Goal: Task Accomplishment & Management: Manage account settings

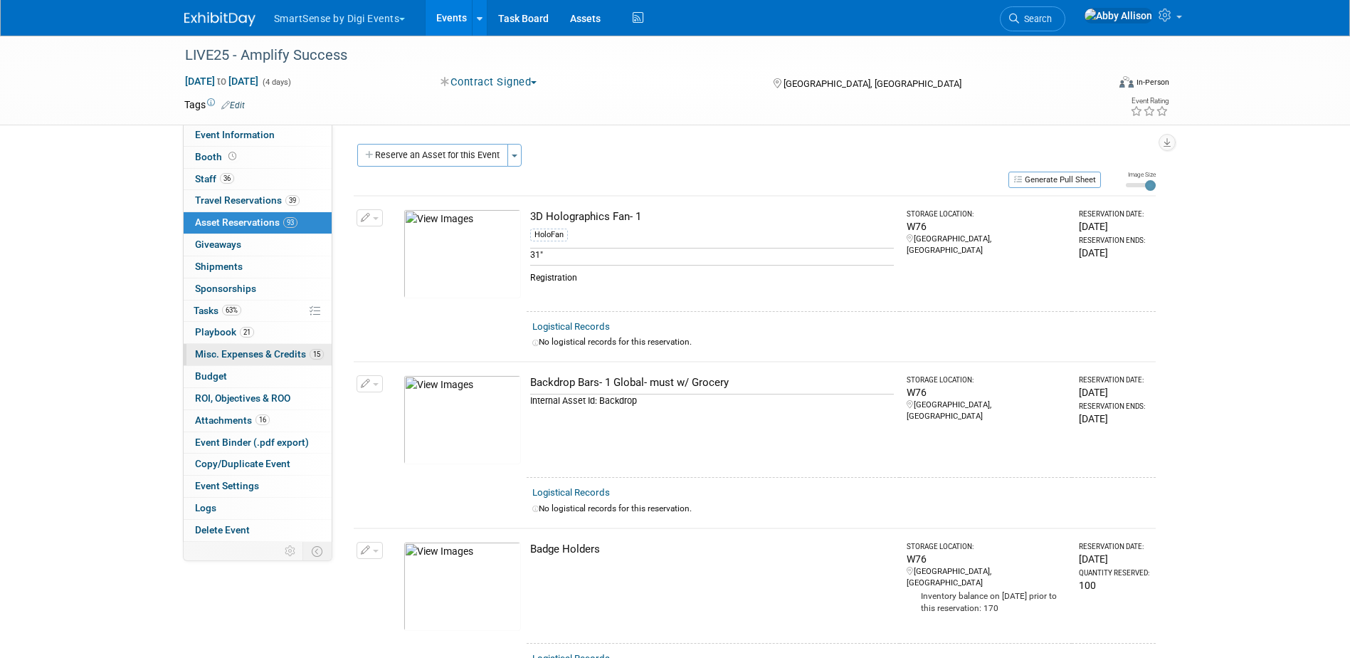
click at [248, 350] on span "Misc. Expenses & Credits 15" at bounding box center [259, 353] width 129 height 11
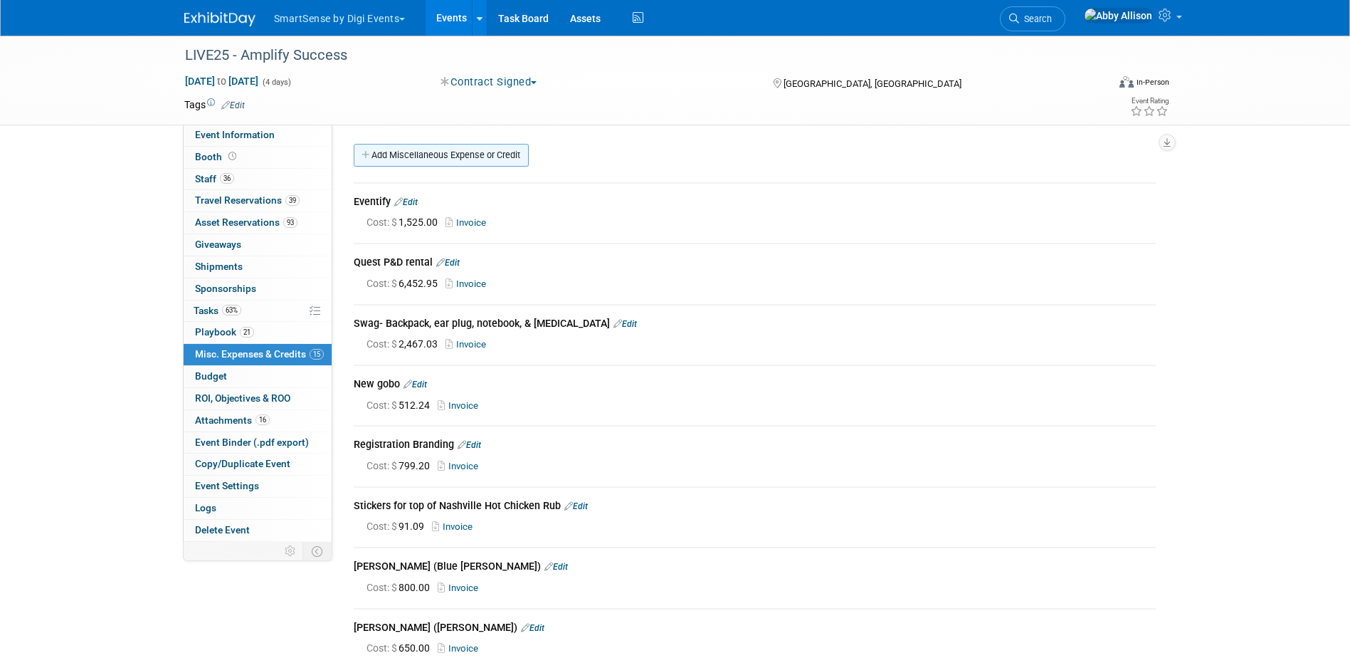
click at [401, 161] on link "Add Miscellaneous Expense or Credit" at bounding box center [441, 155] width 175 height 23
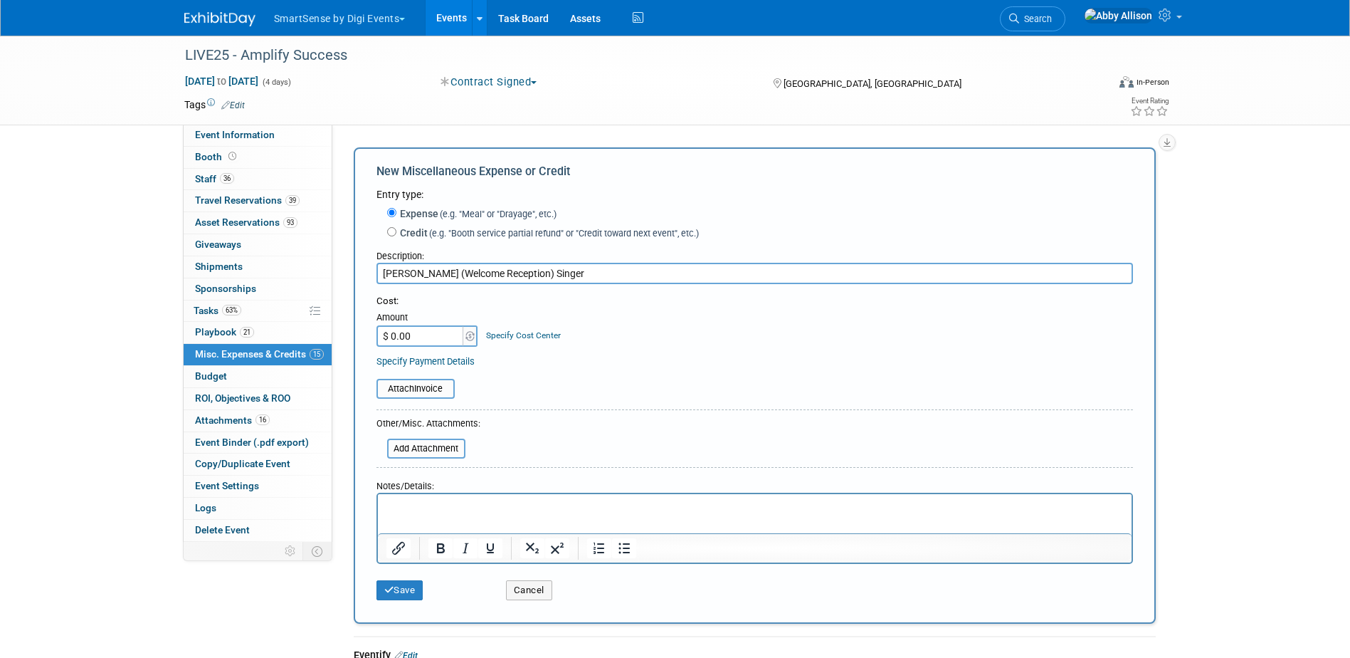
type input "[PERSON_NAME] (Welcome Reception) Singer"
click at [414, 330] on input "$ 0.00" at bounding box center [421, 335] width 89 height 21
type input "$ 750.00"
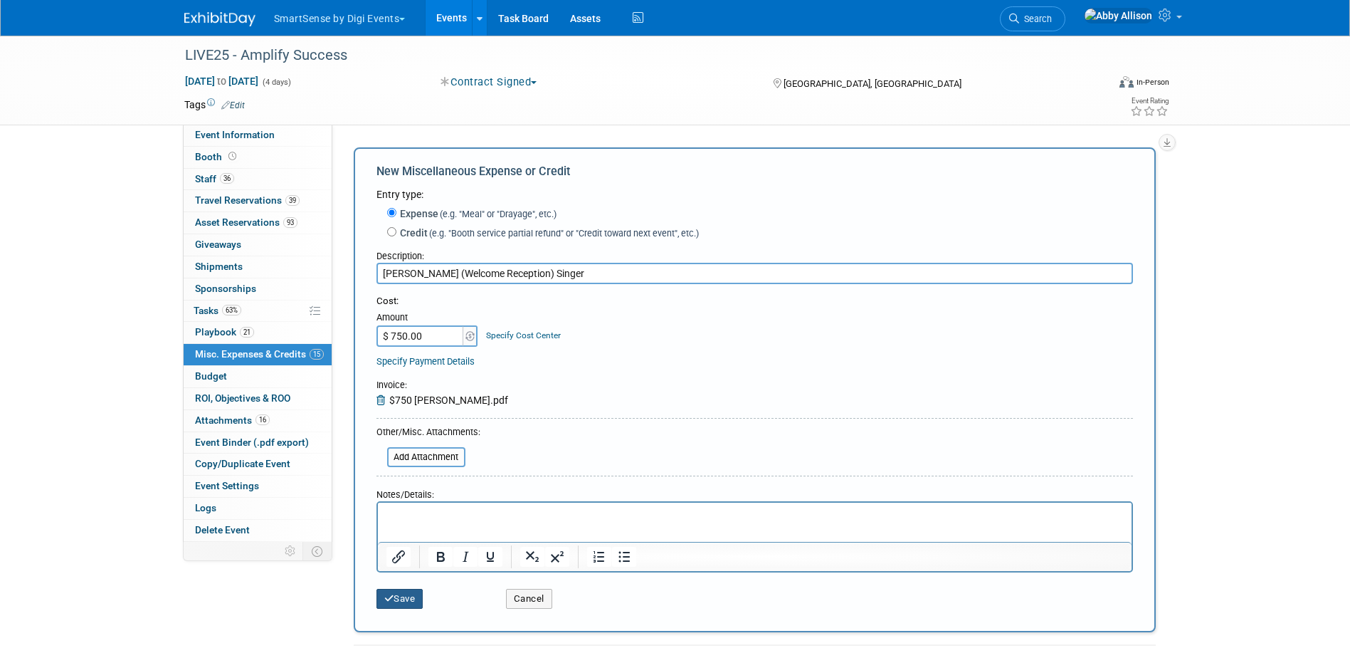
click at [417, 603] on button "Save" at bounding box center [400, 599] width 47 height 20
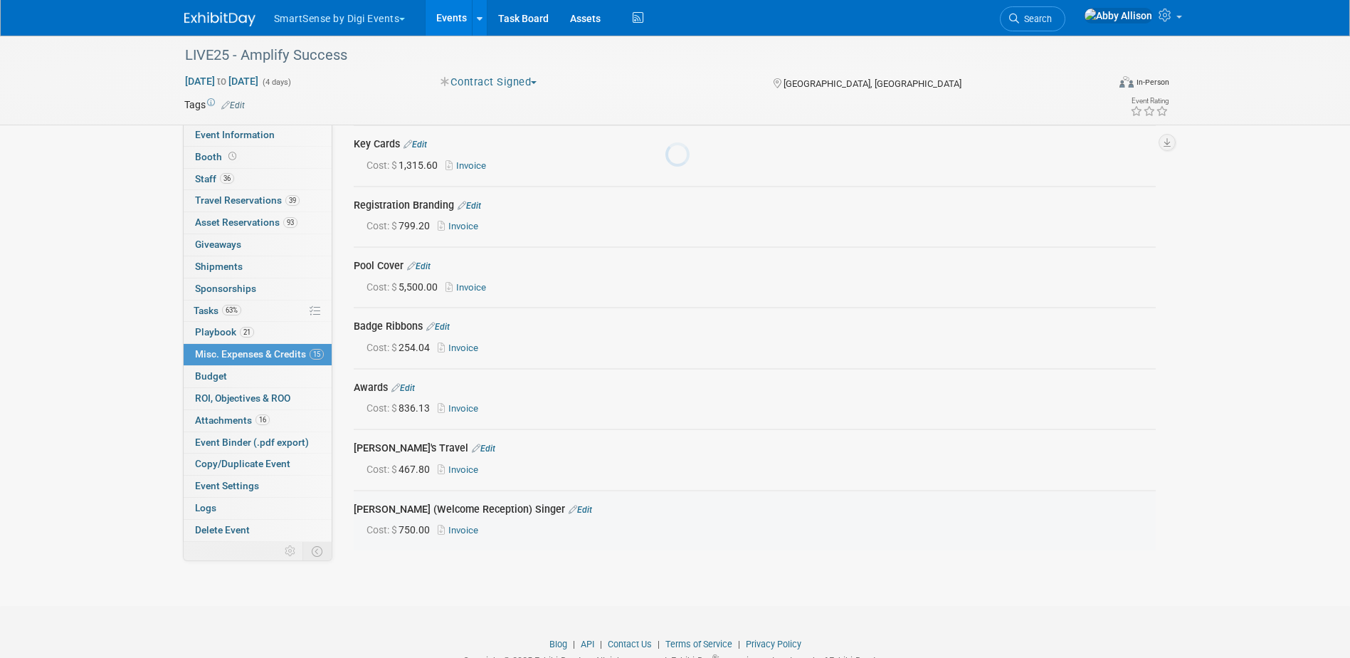
scroll to position [641, 0]
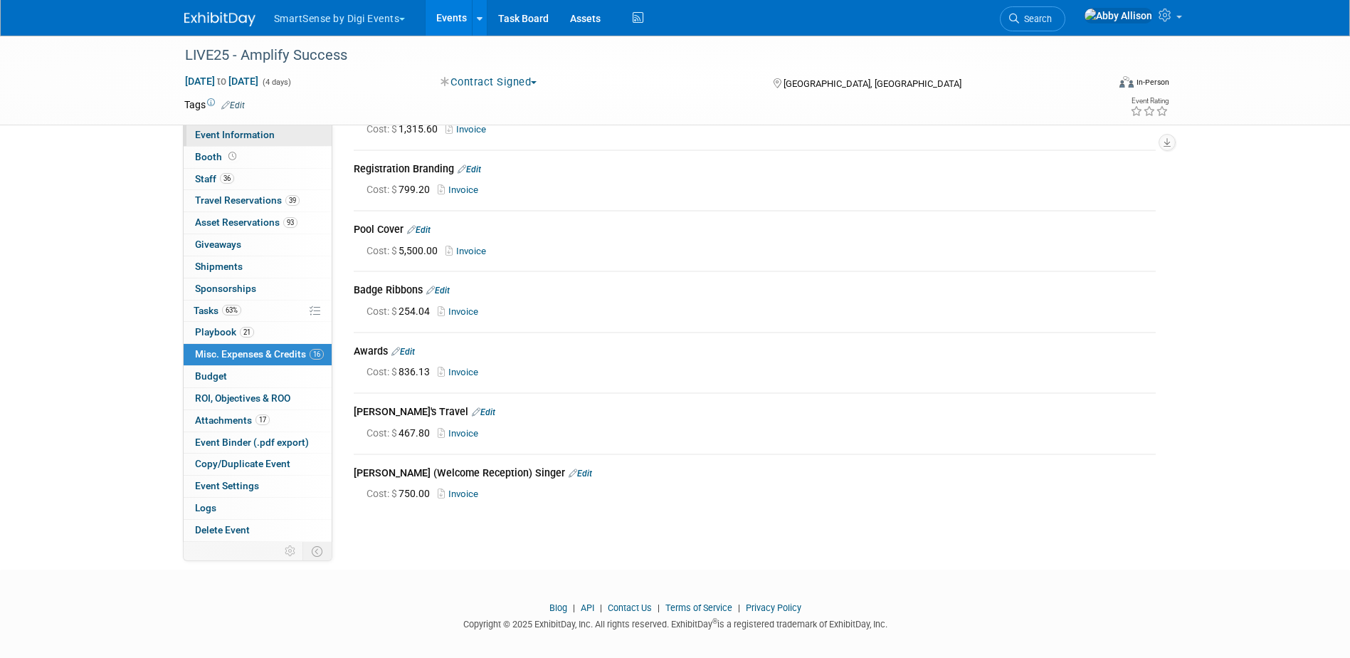
click at [197, 136] on span "Event Information" at bounding box center [235, 134] width 80 height 11
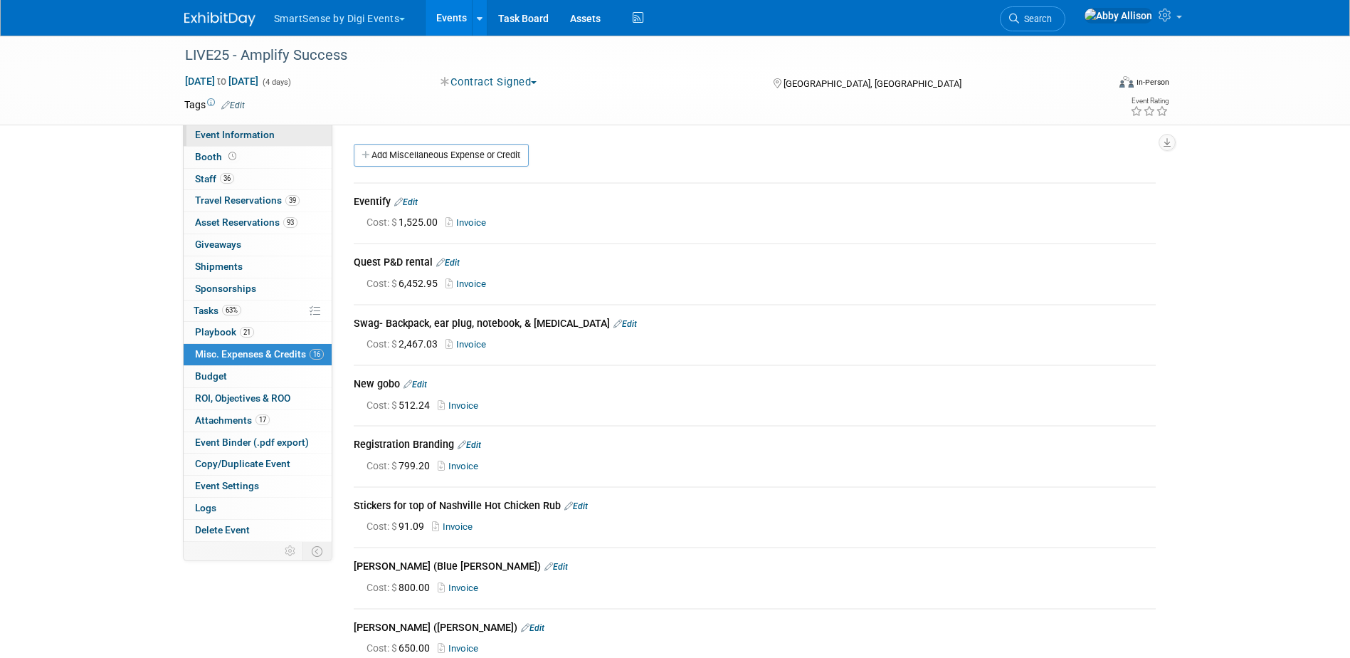
select select "All"
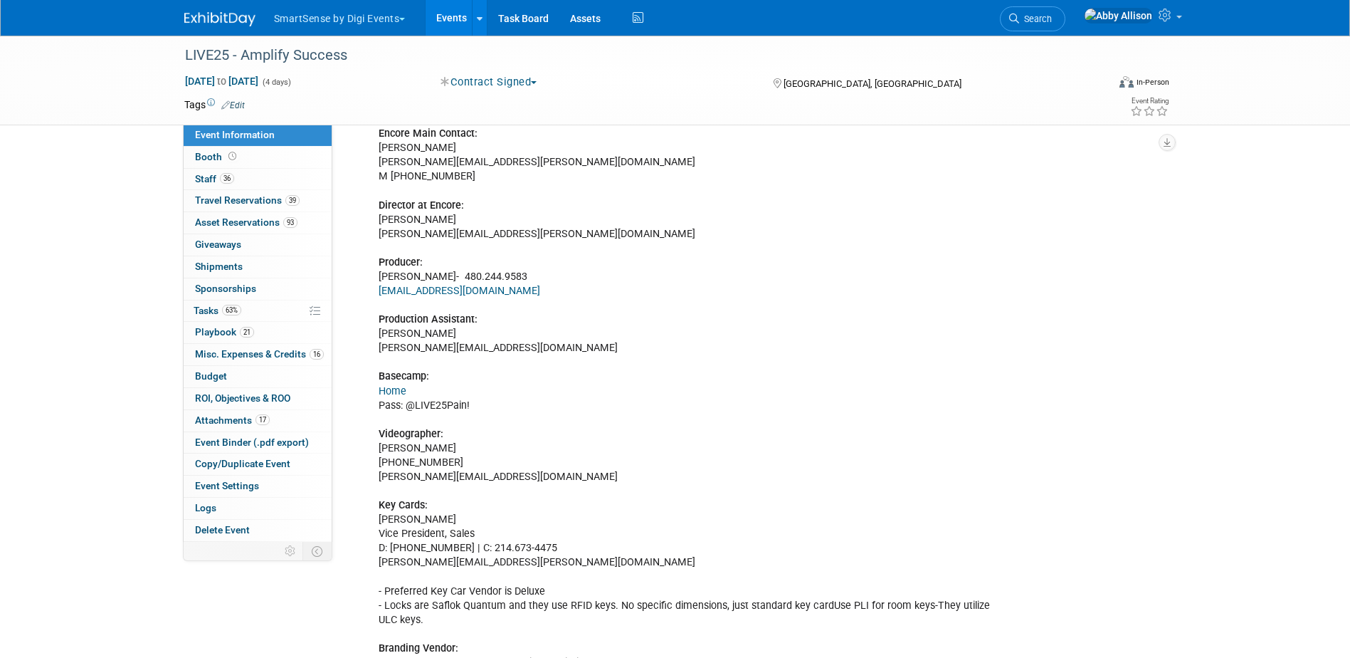
scroll to position [427, 0]
click at [264, 199] on span "Travel Reservations 39" at bounding box center [247, 199] width 105 height 11
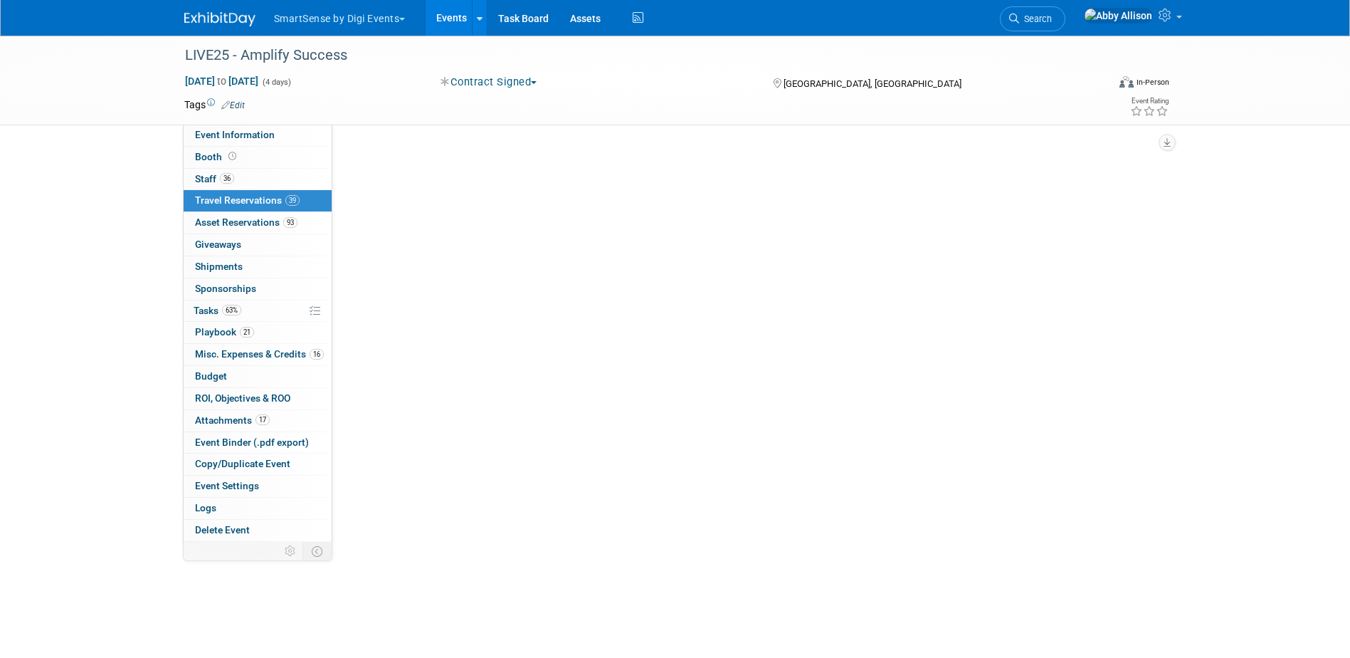
scroll to position [0, 0]
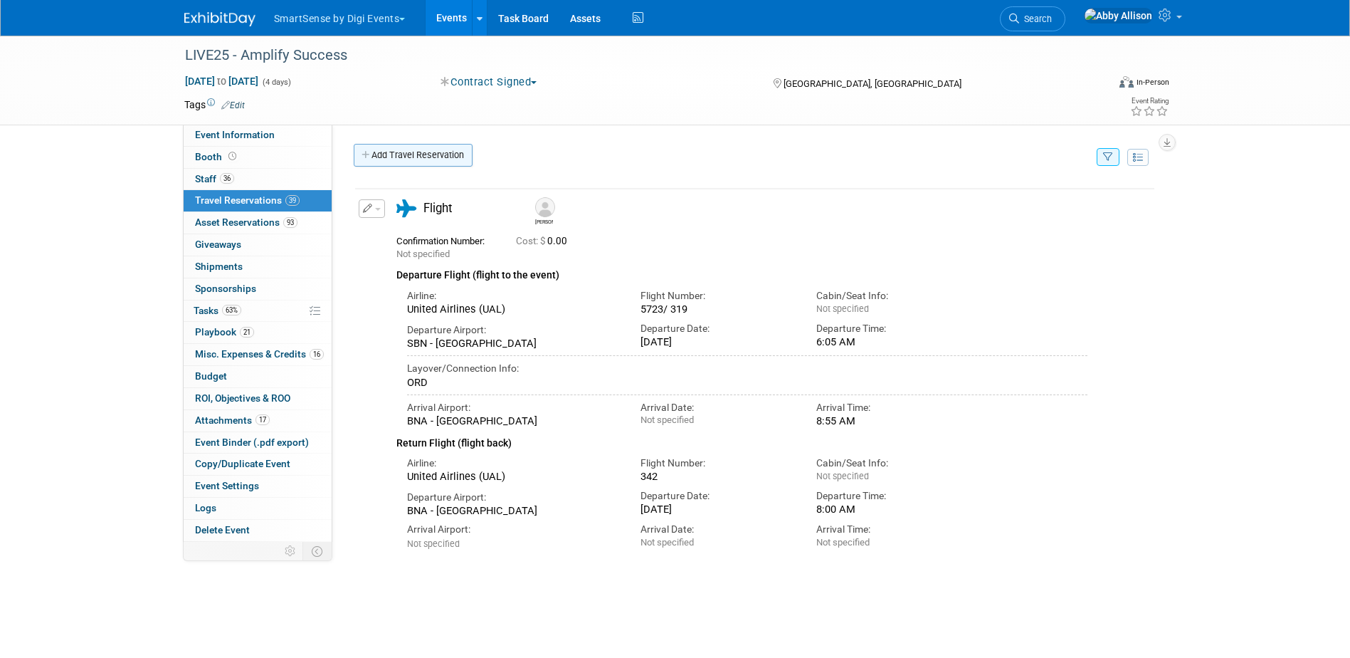
click at [463, 158] on link "Add Travel Reservation" at bounding box center [413, 155] width 119 height 23
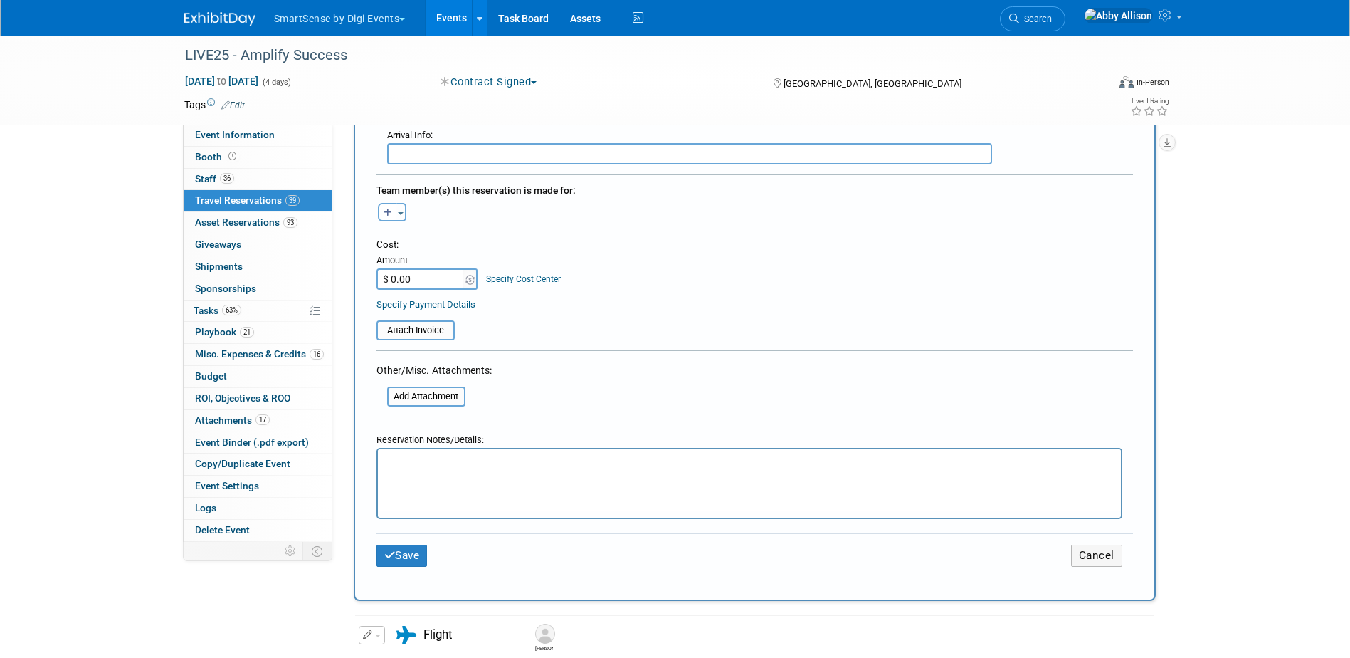
scroll to position [641, 0]
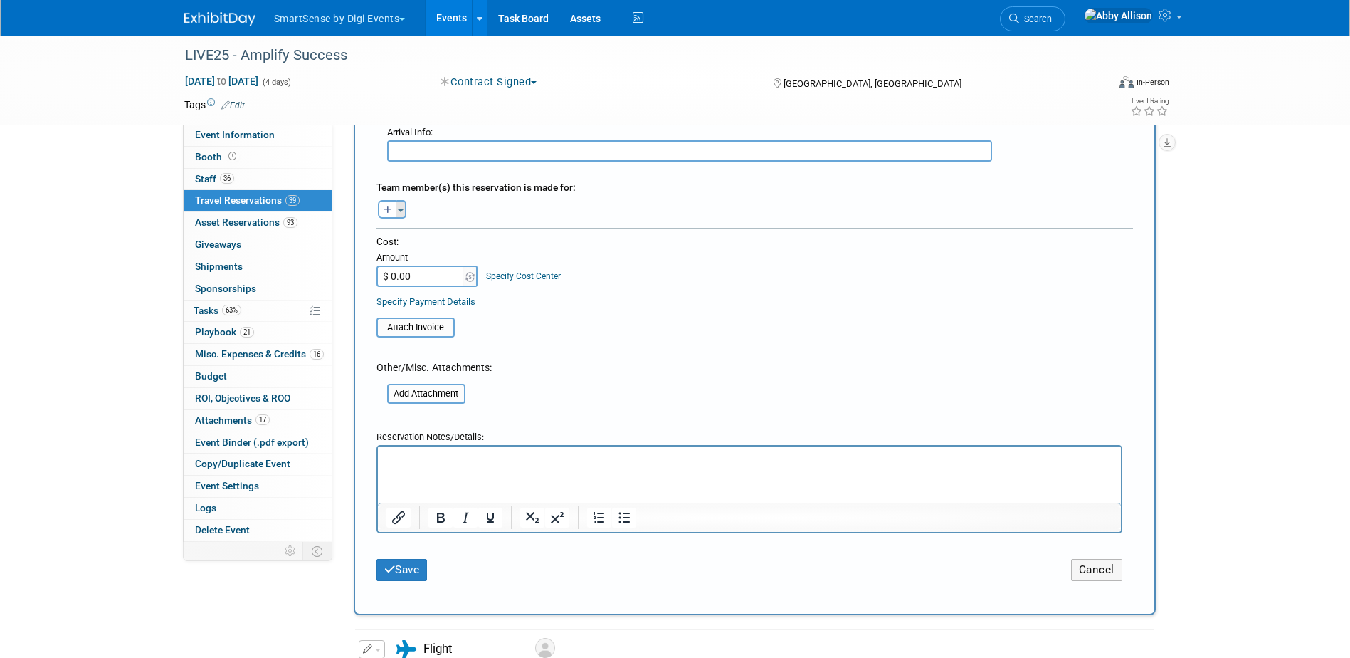
click at [401, 202] on button "Toggle Dropdown" at bounding box center [401, 209] width 11 height 19
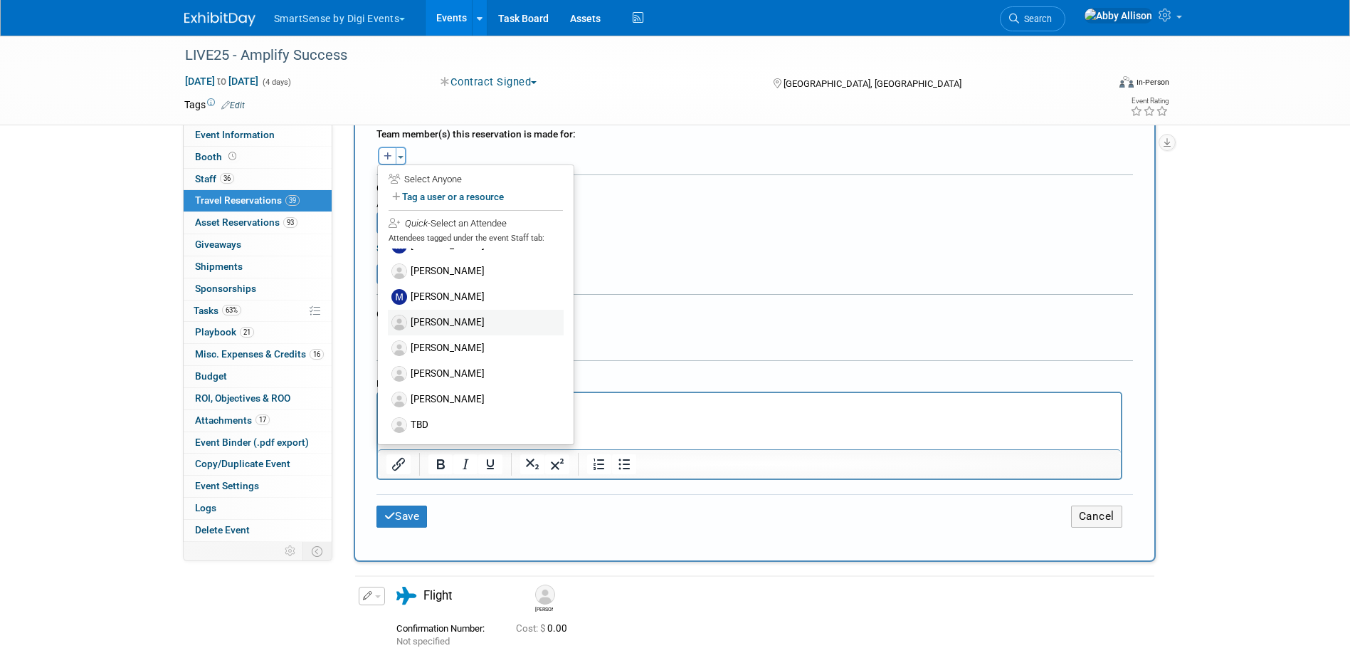
scroll to position [712, 0]
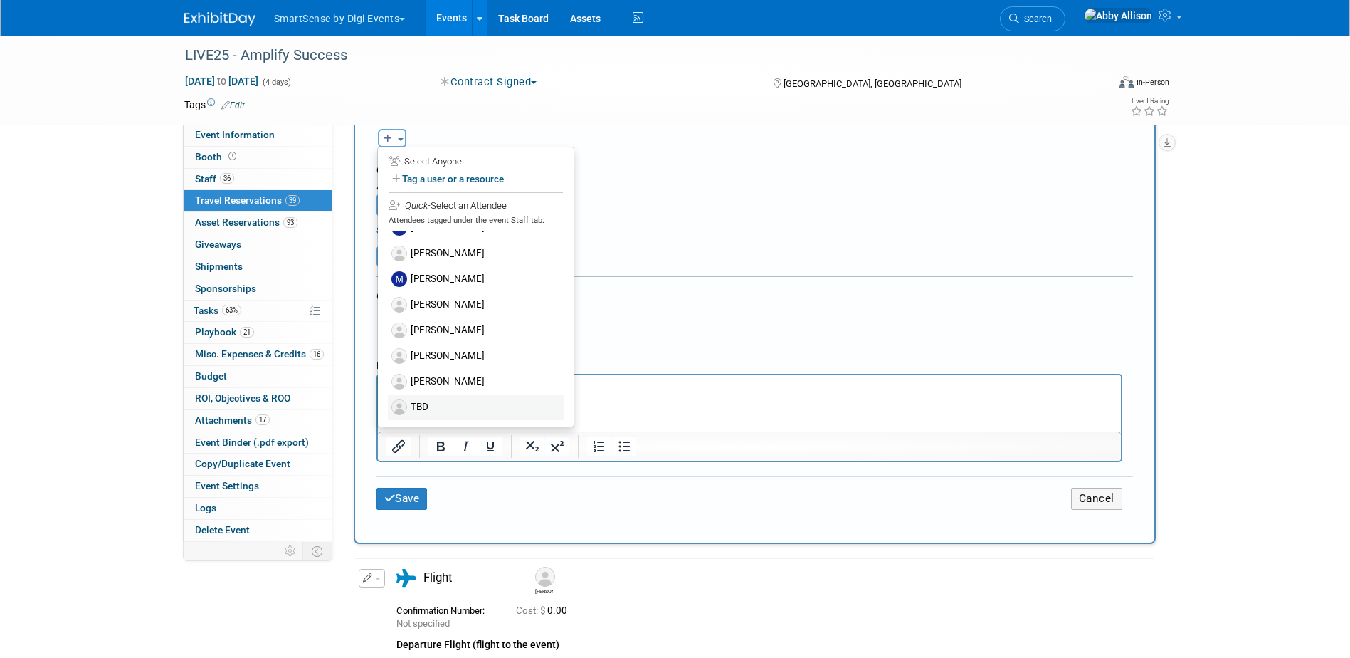
click at [416, 408] on label "TBD" at bounding box center [476, 407] width 176 height 26
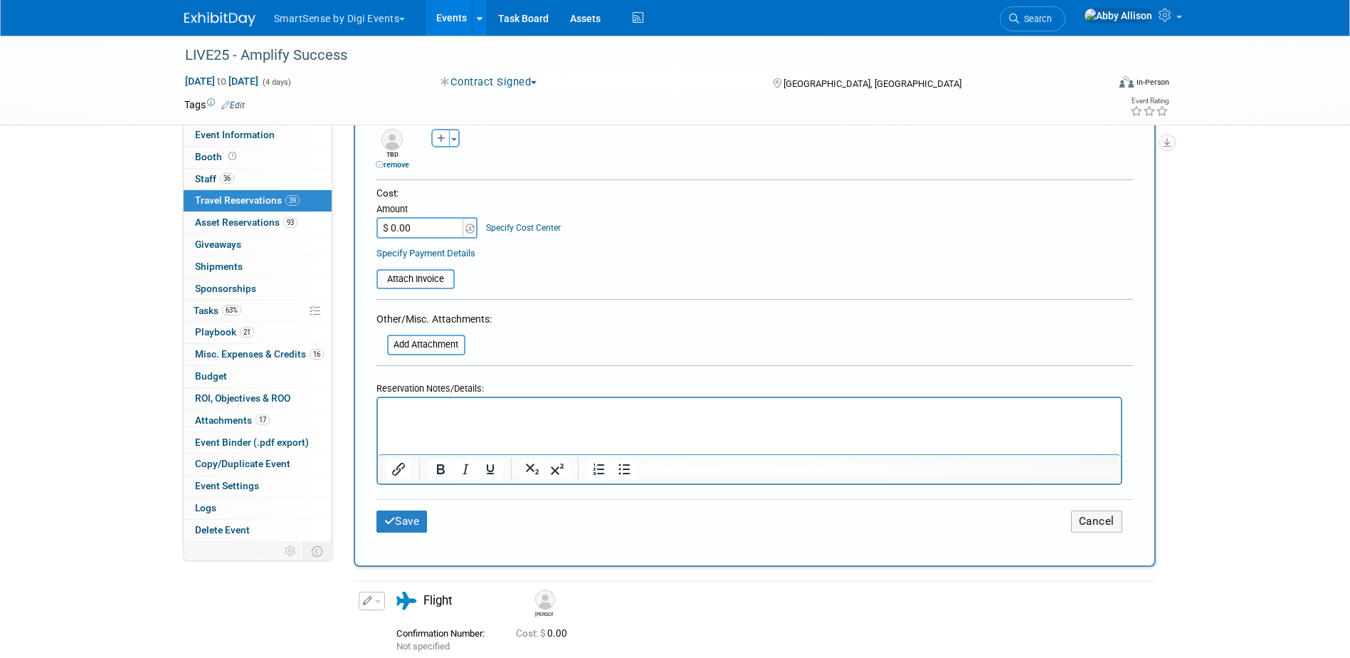
click at [420, 408] on p "Rich Text Area. Press ALT-0 for help." at bounding box center [749, 410] width 727 height 15
click at [438, 466] on icon "Bold" at bounding box center [441, 469] width 8 height 10
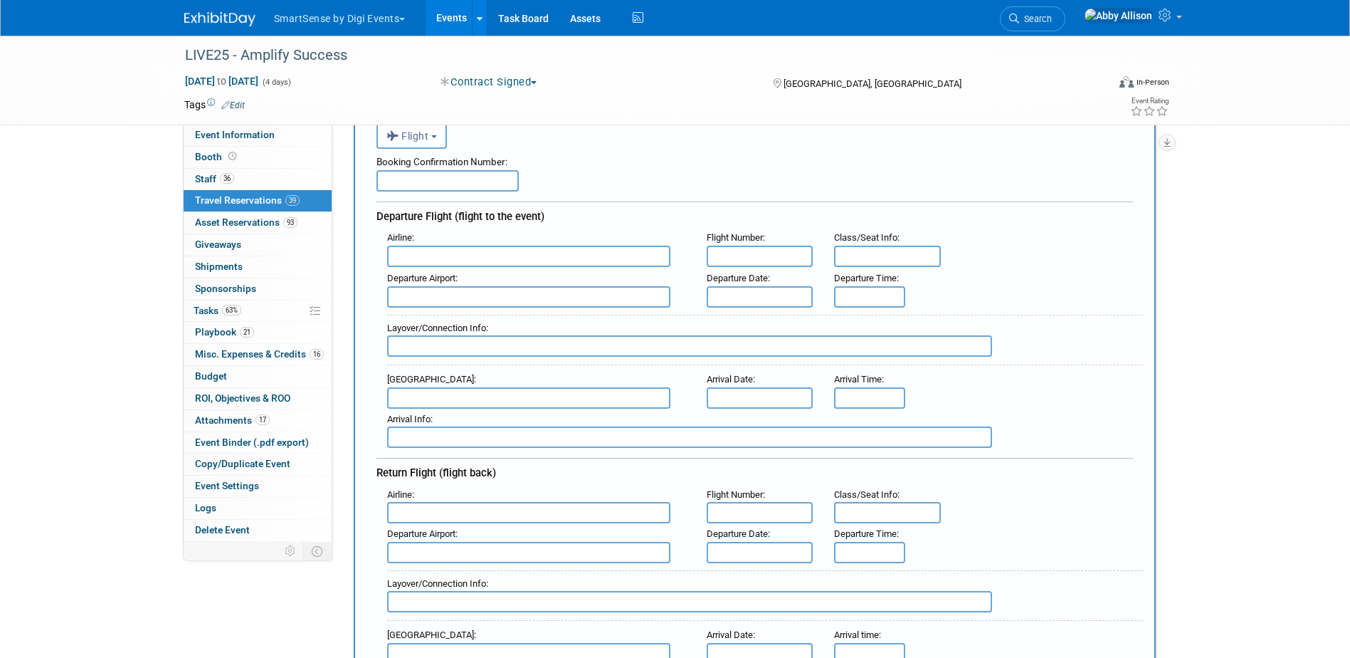
scroll to position [0, 0]
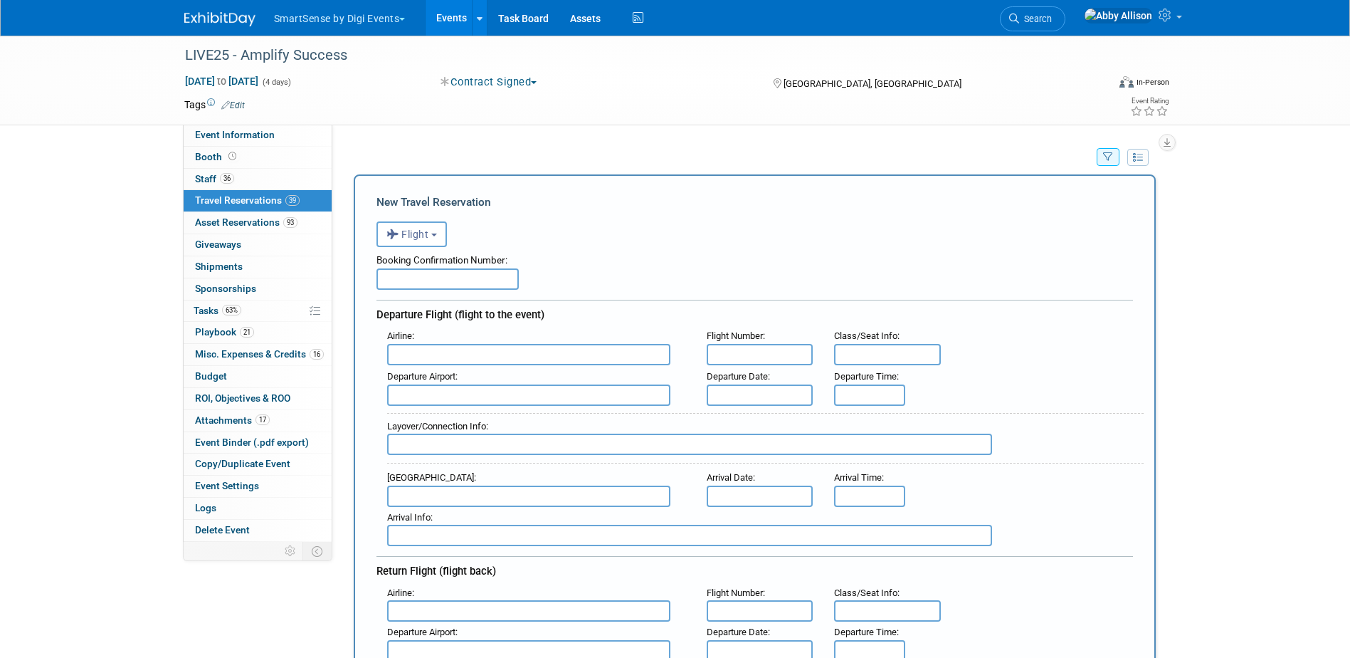
click at [491, 356] on input "text" at bounding box center [528, 354] width 283 height 21
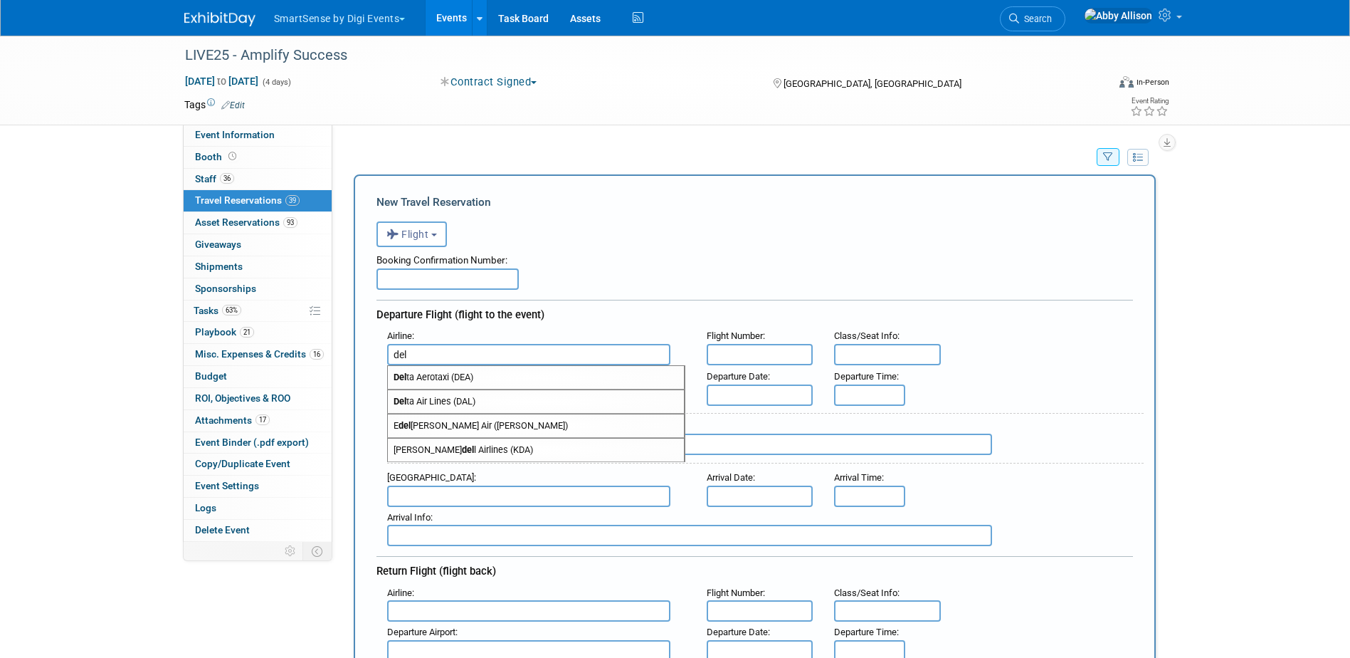
click at [444, 402] on span "Del ta Air Lines (DAL)" at bounding box center [536, 401] width 296 height 23
type input "Delta Air Lines (DAL)"
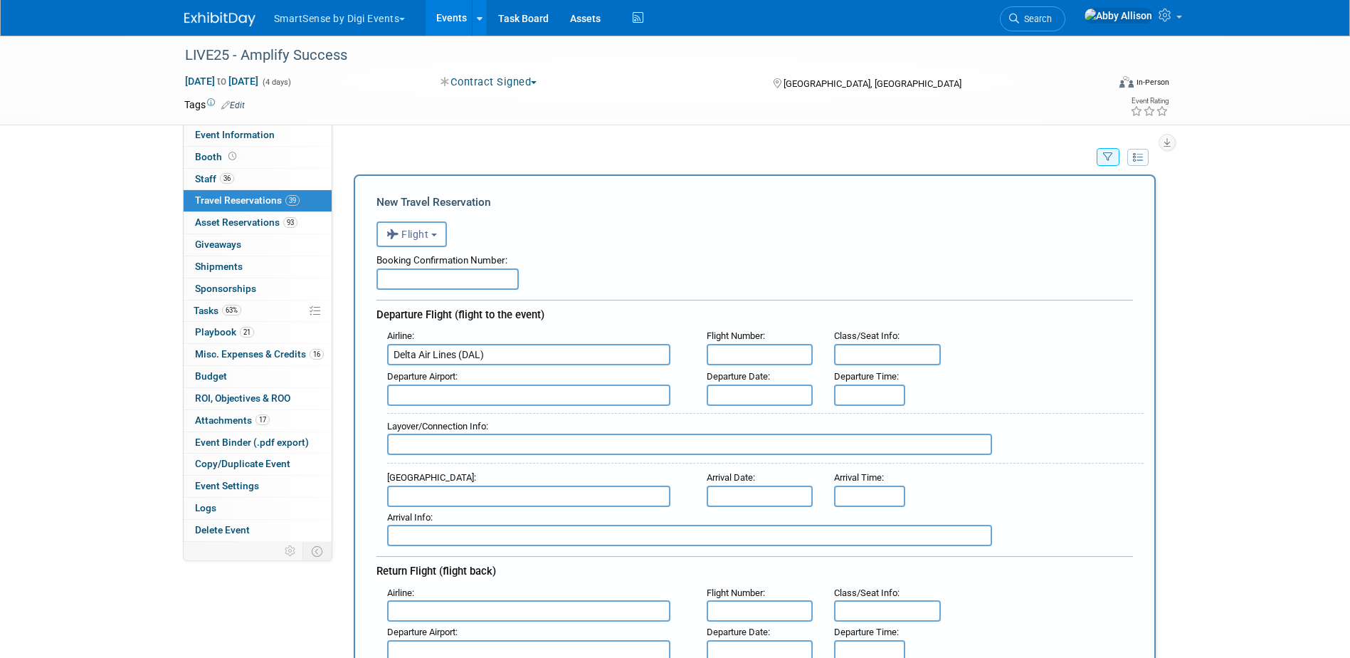
click at [730, 358] on input "text" at bounding box center [760, 354] width 107 height 21
type input "2214/2205"
click at [519, 401] on input "text" at bounding box center [528, 394] width 283 height 21
click at [446, 419] on span "SLC - [GEOGRAPHIC_DATA]" at bounding box center [536, 417] width 296 height 23
type input "SLC - [GEOGRAPHIC_DATA]"
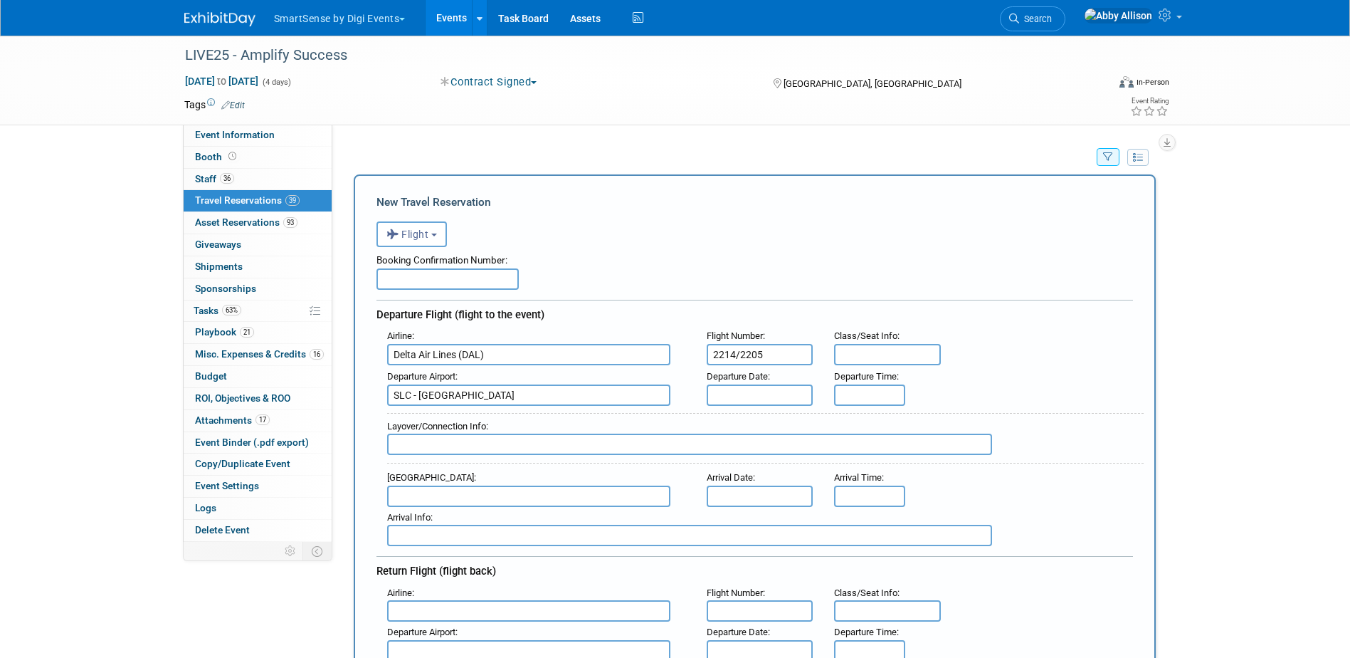
click at [768, 392] on input "text" at bounding box center [760, 394] width 107 height 21
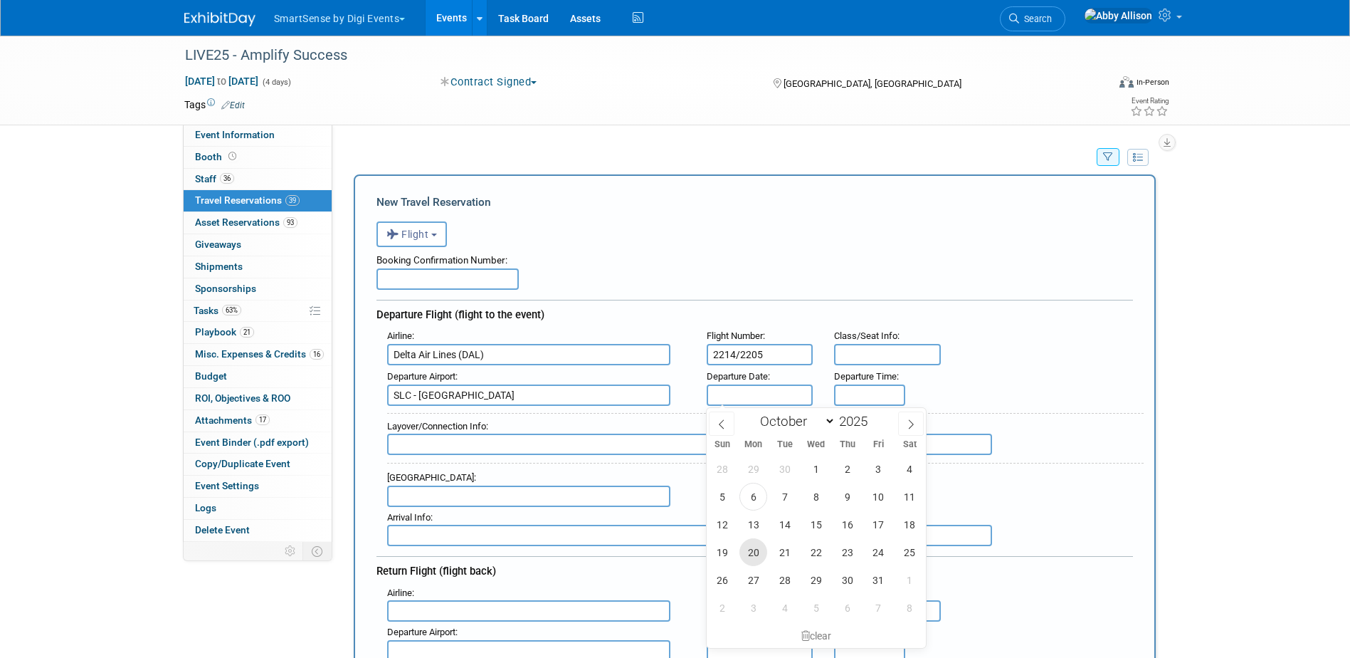
click at [747, 552] on span "20" at bounding box center [754, 552] width 28 height 28
type input "[DATE]"
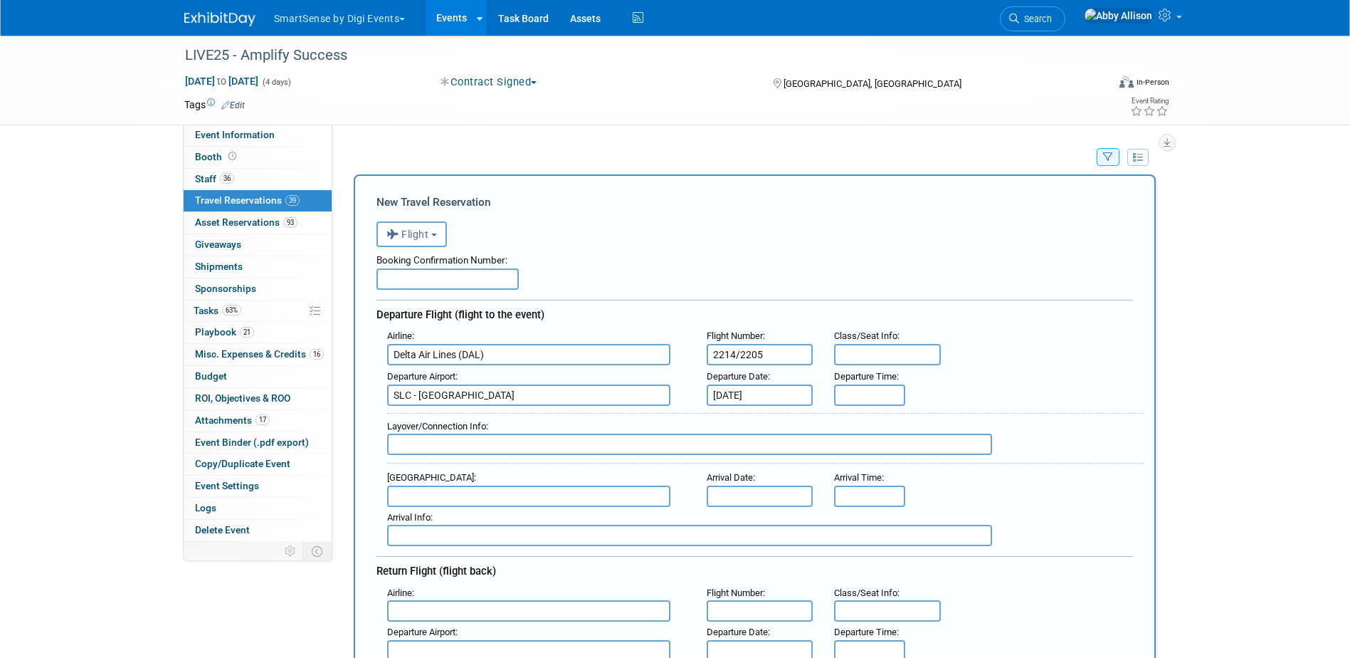
drag, startPoint x: 767, startPoint y: 357, endPoint x: 737, endPoint y: 357, distance: 29.9
click at [737, 357] on input "2214/2205" at bounding box center [760, 354] width 107 height 21
type input "2214"
click at [733, 611] on input "text" at bounding box center [760, 610] width 107 height 21
paste input "/2205"
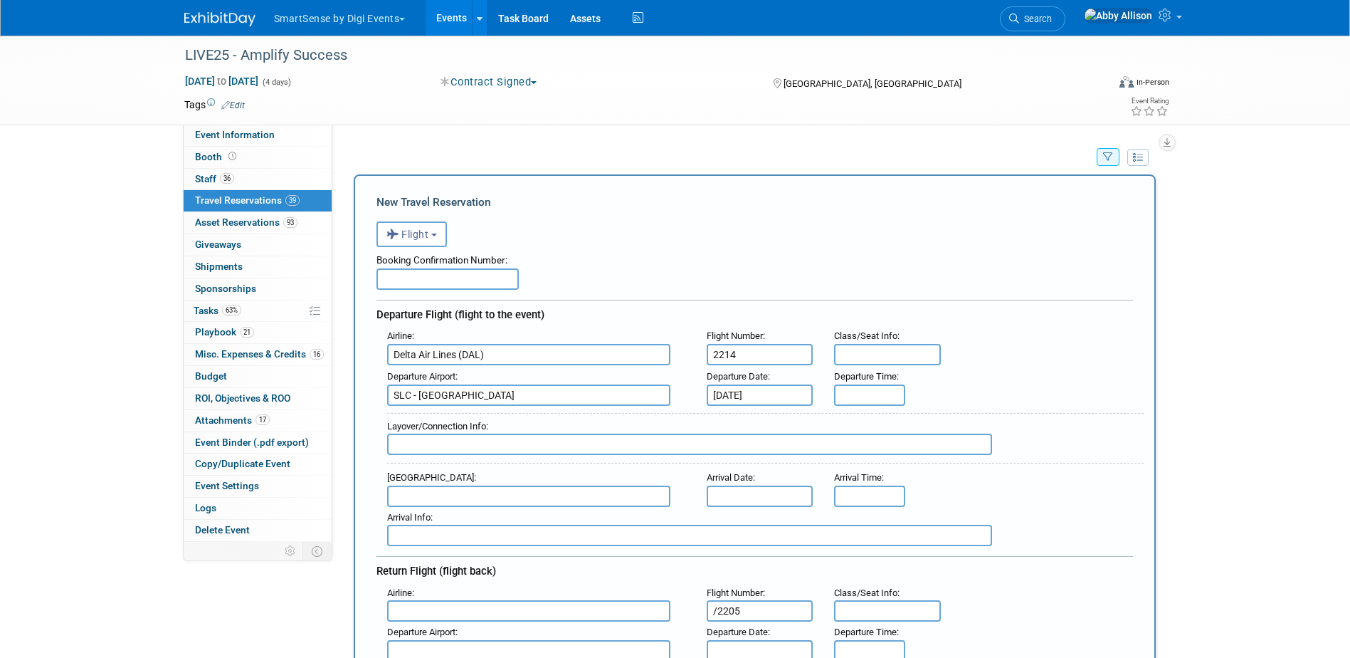
click at [719, 611] on input "/2205" at bounding box center [760, 610] width 107 height 21
type input "2205"
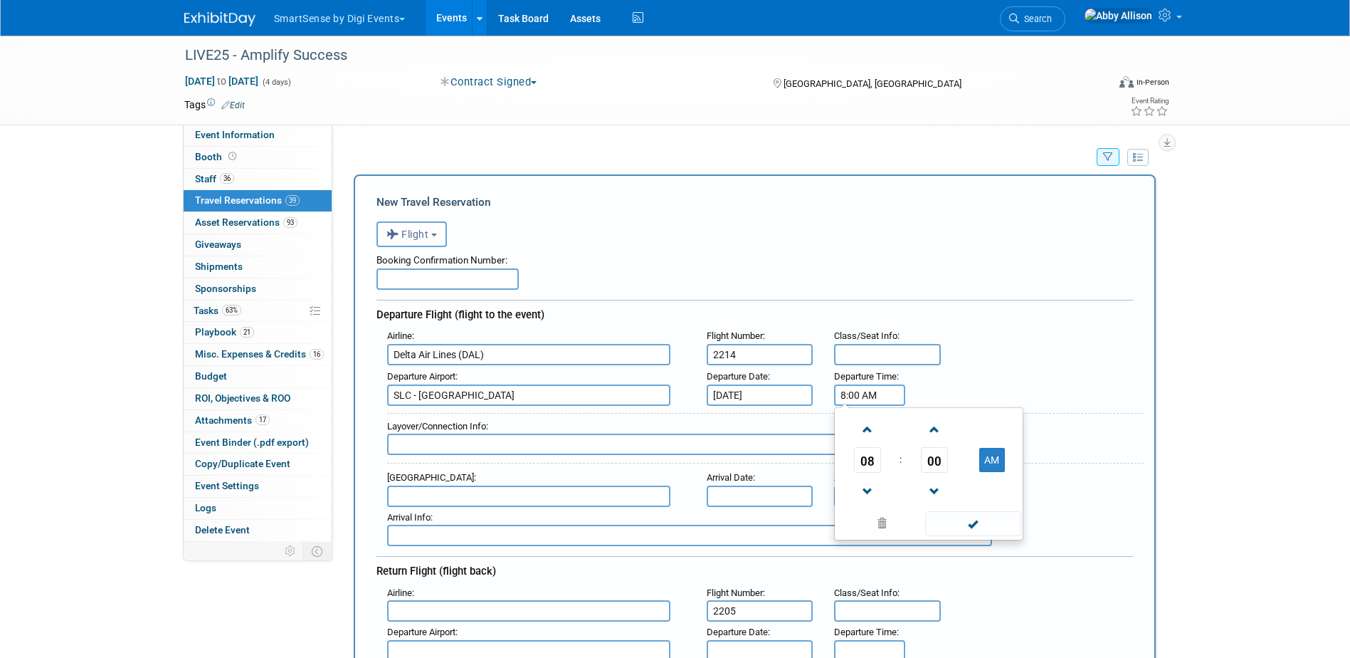
click at [884, 401] on input "8:00 AM" at bounding box center [869, 394] width 71 height 21
click at [872, 436] on span at bounding box center [867, 429] width 25 height 25
click at [937, 485] on span at bounding box center [934, 491] width 25 height 25
click at [866, 426] on span at bounding box center [867, 429] width 25 height 25
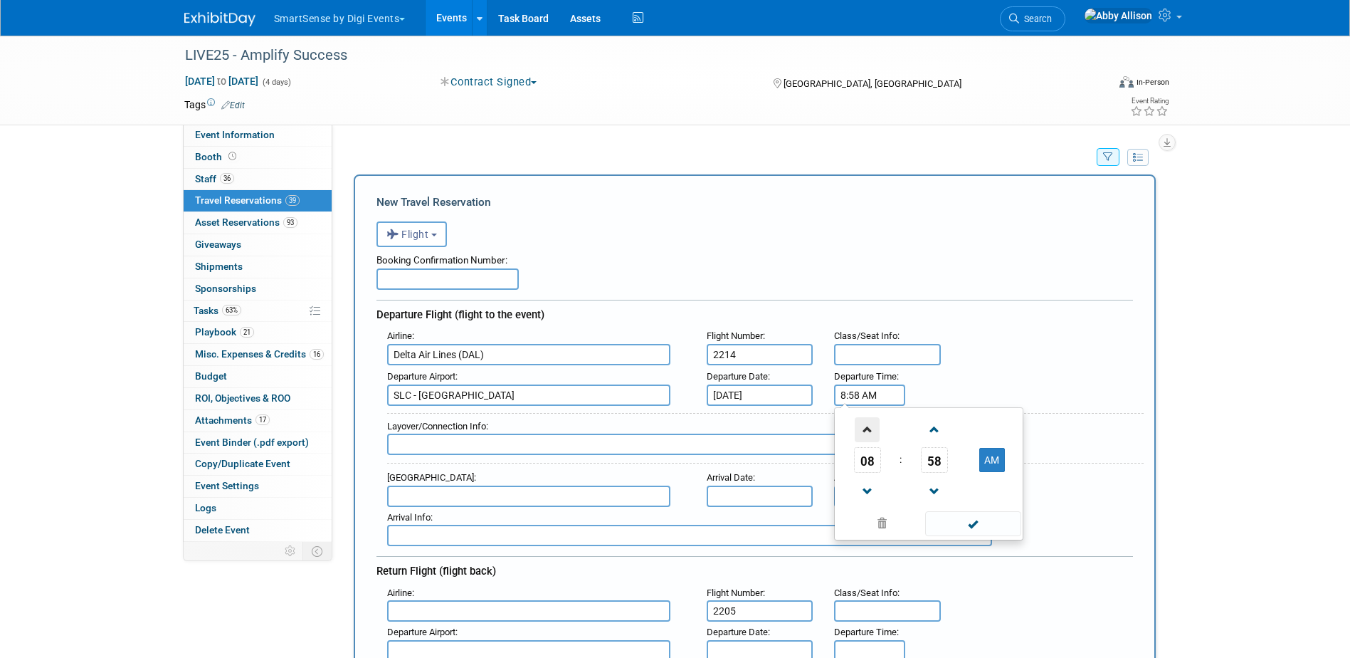
type input "9:58 AM"
click at [995, 531] on span at bounding box center [973, 523] width 96 height 25
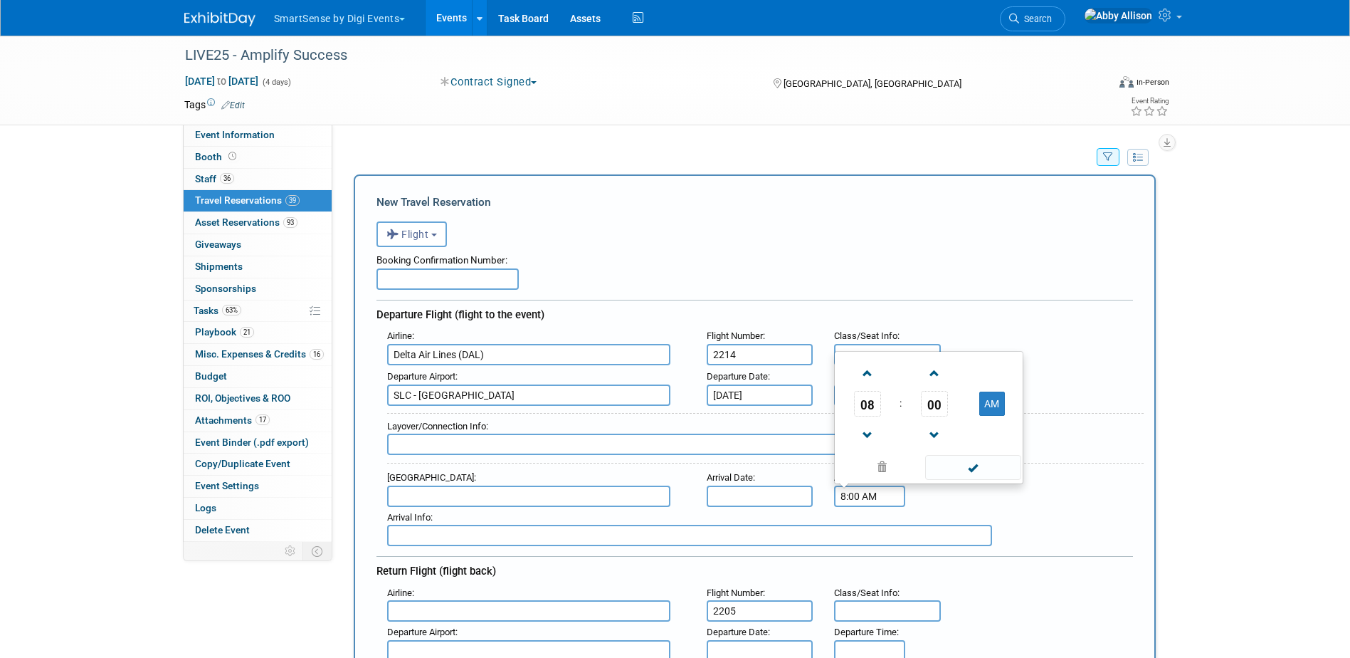
click at [875, 498] on input "8:00 AM" at bounding box center [869, 495] width 71 height 21
click at [871, 411] on span "08" at bounding box center [867, 404] width 27 height 26
click at [949, 361] on td "02" at bounding box center [952, 356] width 46 height 38
click at [929, 406] on span "00" at bounding box center [934, 404] width 27 height 26
click at [957, 372] on td "10" at bounding box center [952, 356] width 46 height 38
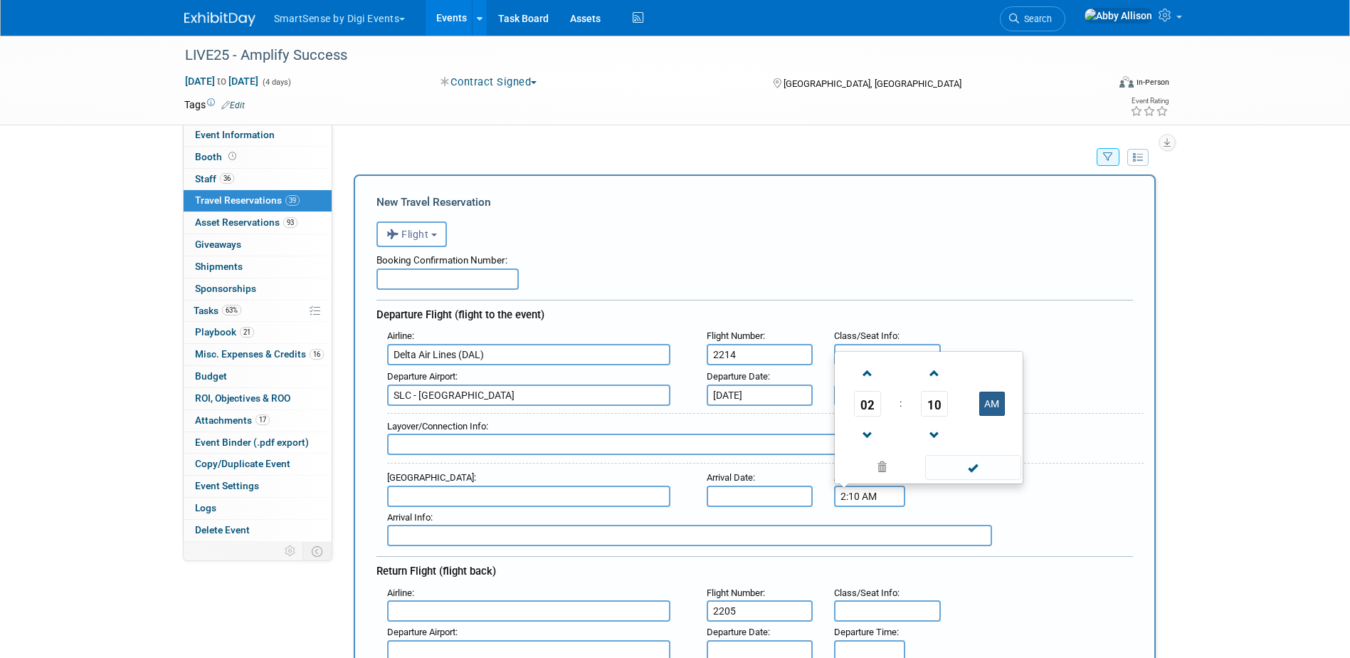
click at [995, 409] on button "AM" at bounding box center [993, 404] width 26 height 24
type input "2:10 PM"
click at [977, 468] on span at bounding box center [973, 467] width 96 height 25
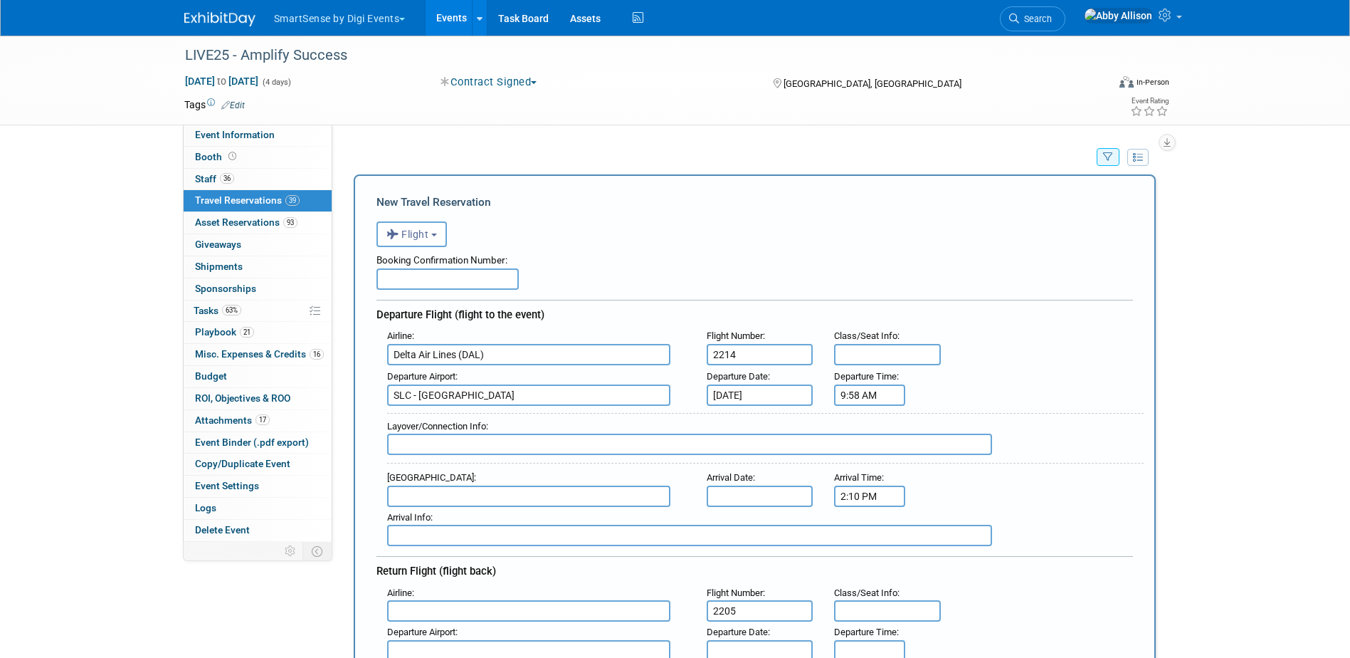
click at [464, 498] on input "text" at bounding box center [528, 495] width 283 height 21
click at [448, 520] on span "BNA - [GEOGRAPHIC_DATA]" at bounding box center [536, 519] width 296 height 23
type input "BNA - [GEOGRAPHIC_DATA]"
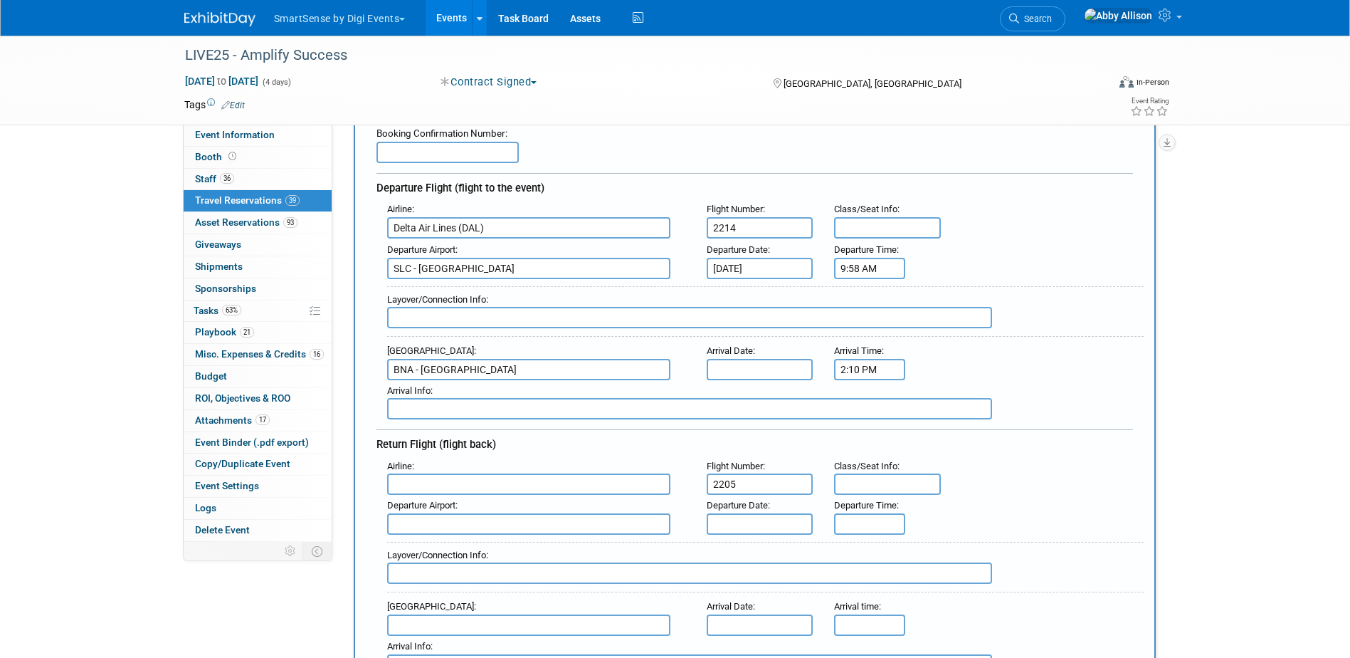
scroll to position [285, 0]
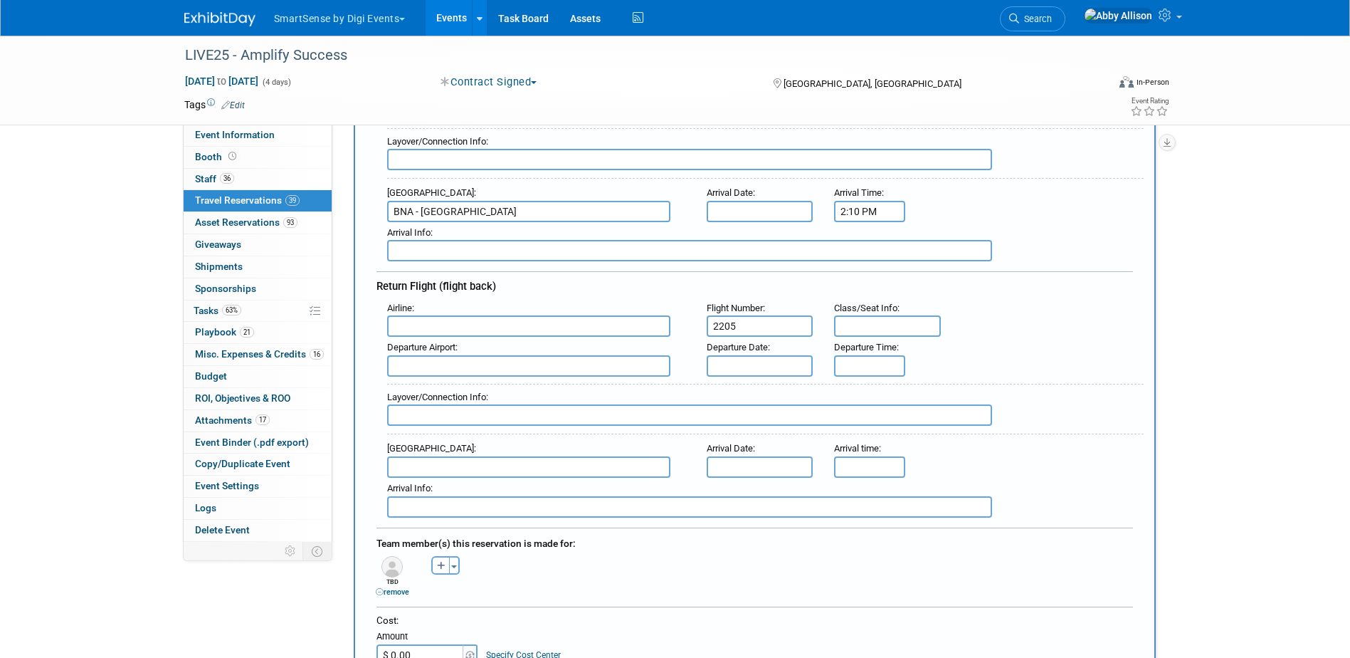
click at [415, 326] on input "text" at bounding box center [528, 325] width 283 height 21
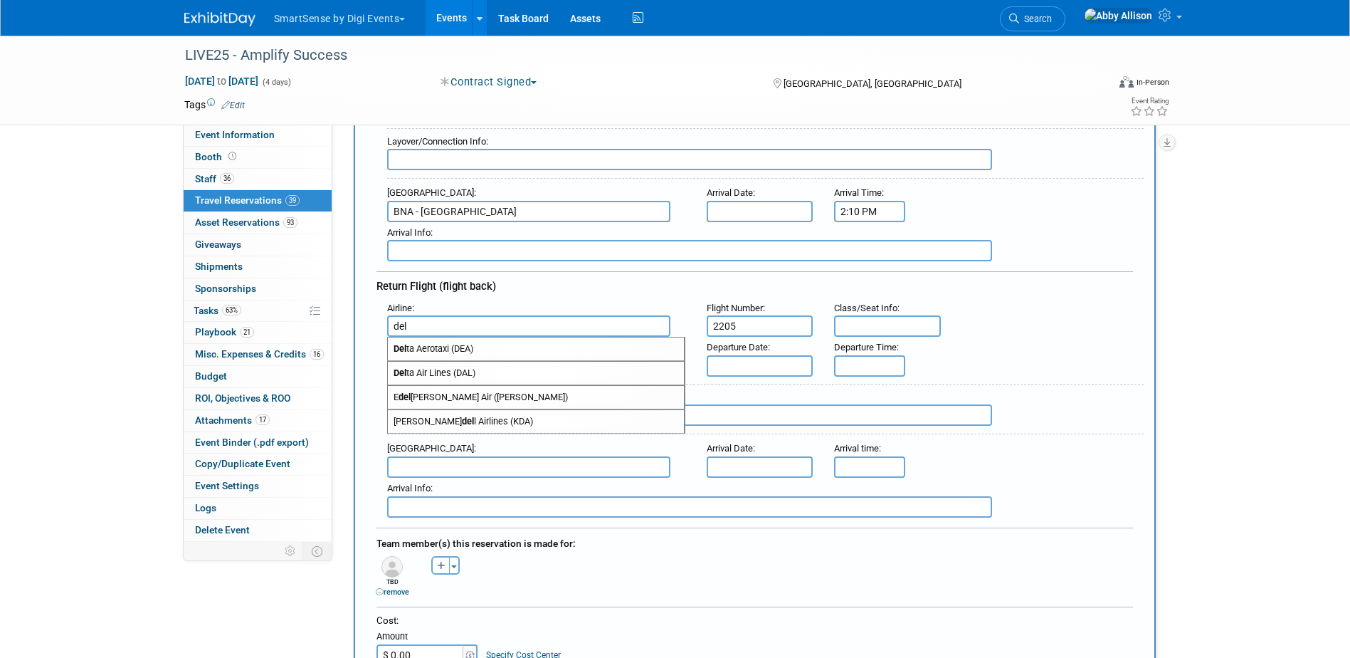
click at [425, 367] on span "Del ta Air Lines (DAL)" at bounding box center [536, 373] width 296 height 23
type input "Delta Air Lines (DAL)"
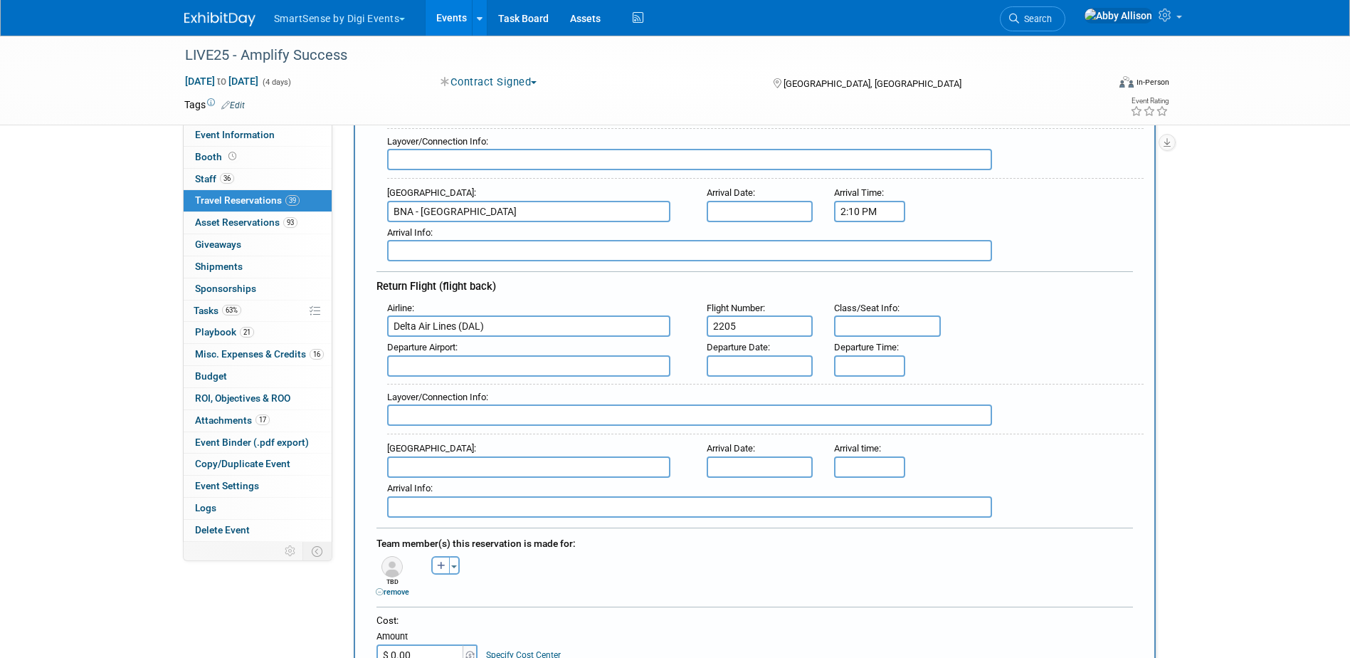
click at [510, 370] on input "text" at bounding box center [528, 365] width 283 height 21
click at [496, 384] on span "BNA - [GEOGRAPHIC_DATA]" at bounding box center [536, 388] width 296 height 23
type input "BNA - [GEOGRAPHIC_DATA]"
click at [734, 363] on input "text" at bounding box center [760, 365] width 107 height 21
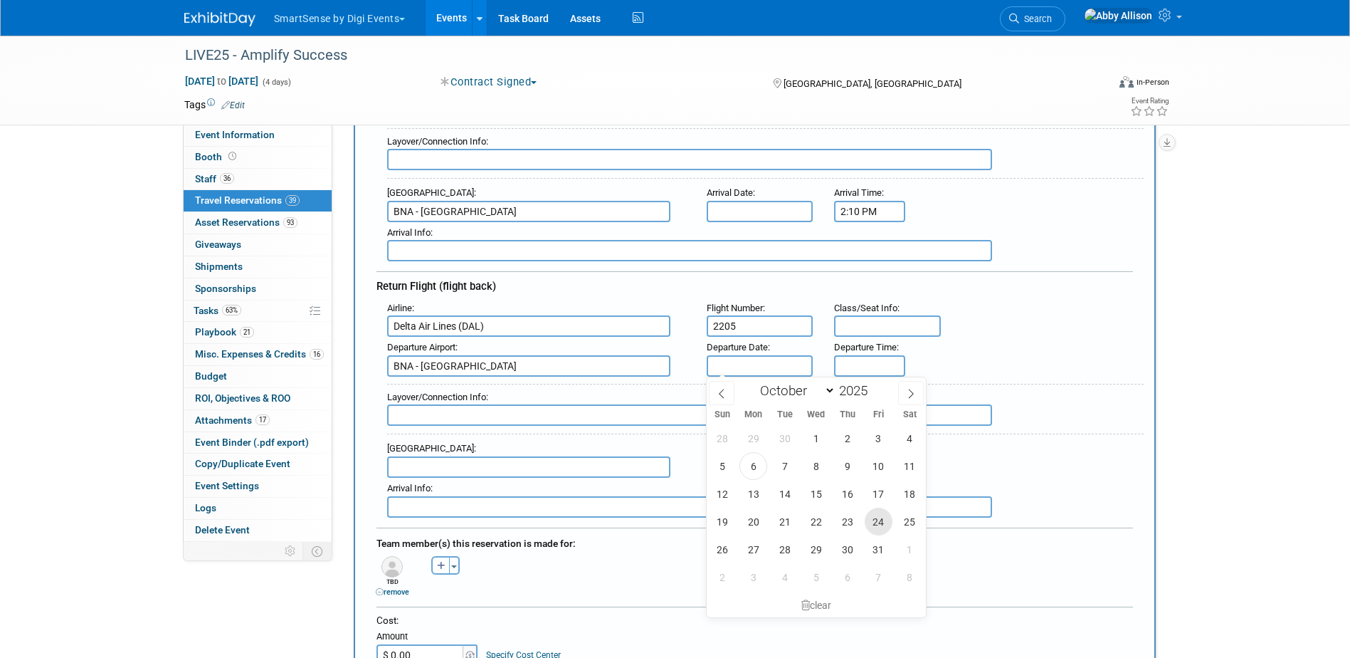
click at [877, 518] on span "24" at bounding box center [879, 522] width 28 height 28
type input "[DATE]"
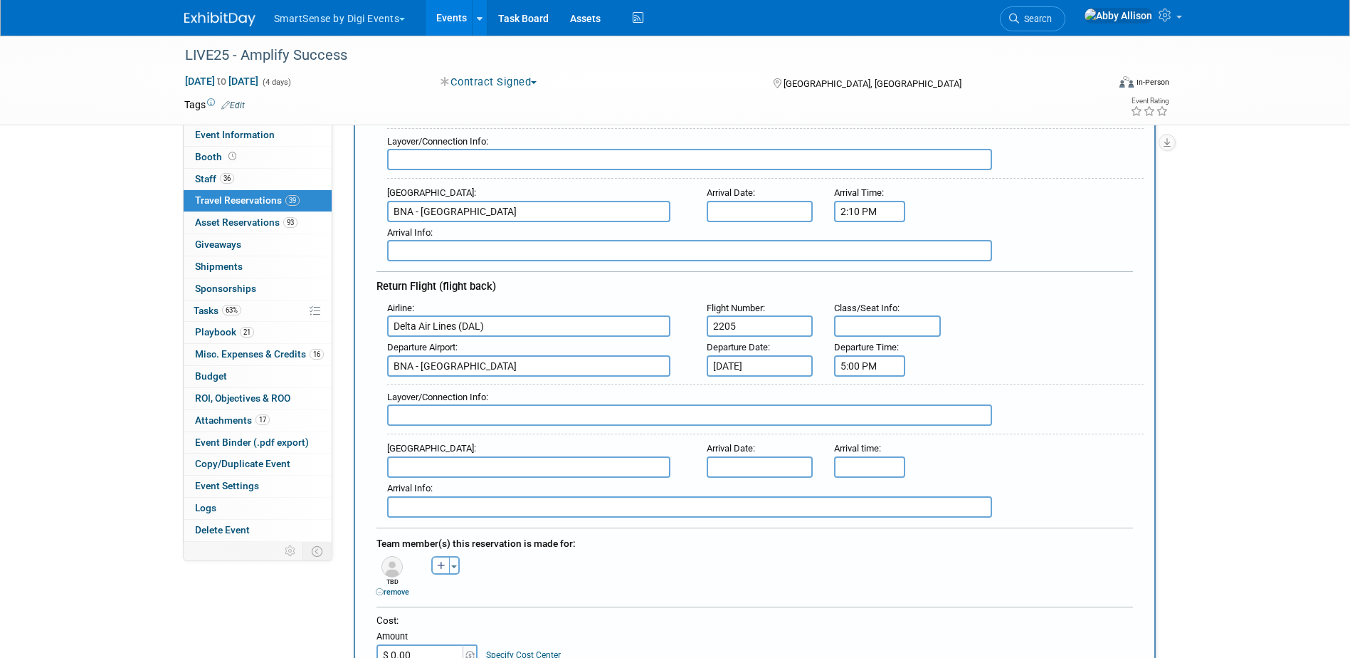
click at [868, 362] on input "5:00 PM" at bounding box center [869, 365] width 71 height 21
click at [861, 431] on span "05" at bounding box center [867, 431] width 27 height 26
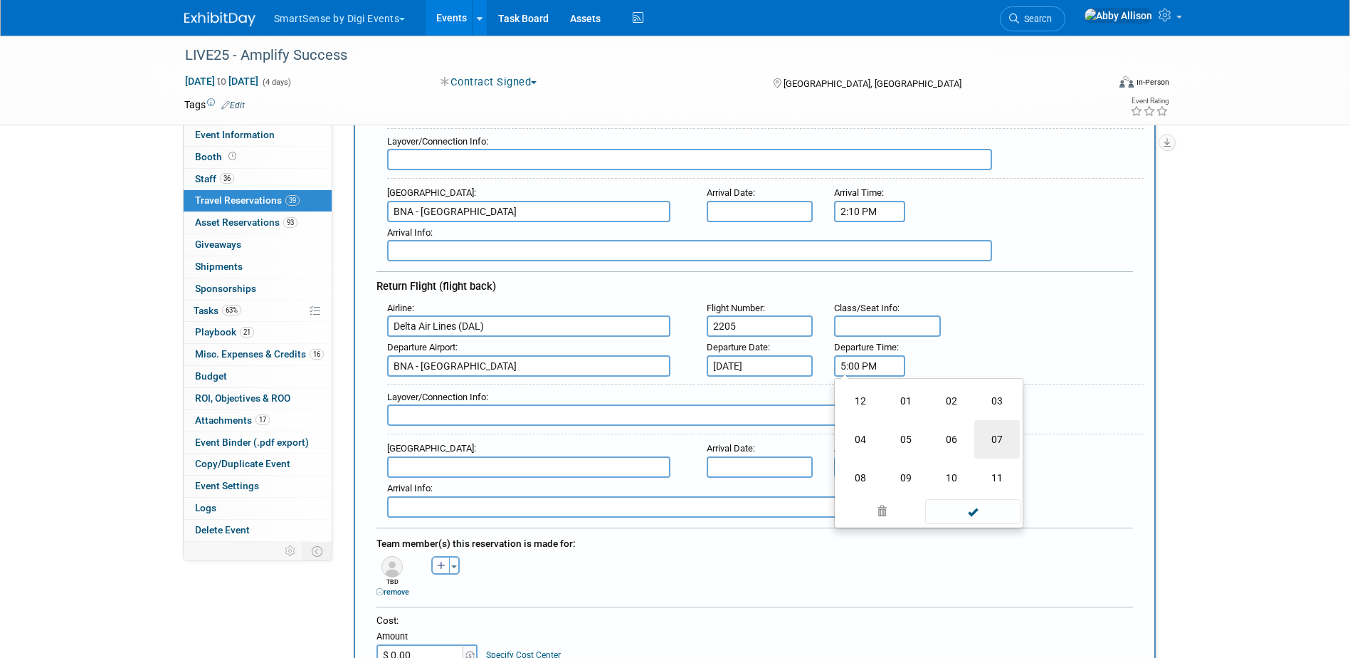
click at [999, 430] on td "07" at bounding box center [998, 439] width 46 height 38
click at [932, 436] on span "00" at bounding box center [934, 431] width 27 height 26
click at [985, 407] on td "15" at bounding box center [998, 401] width 46 height 38
type input "7:15 PM"
click at [980, 494] on span at bounding box center [973, 494] width 96 height 25
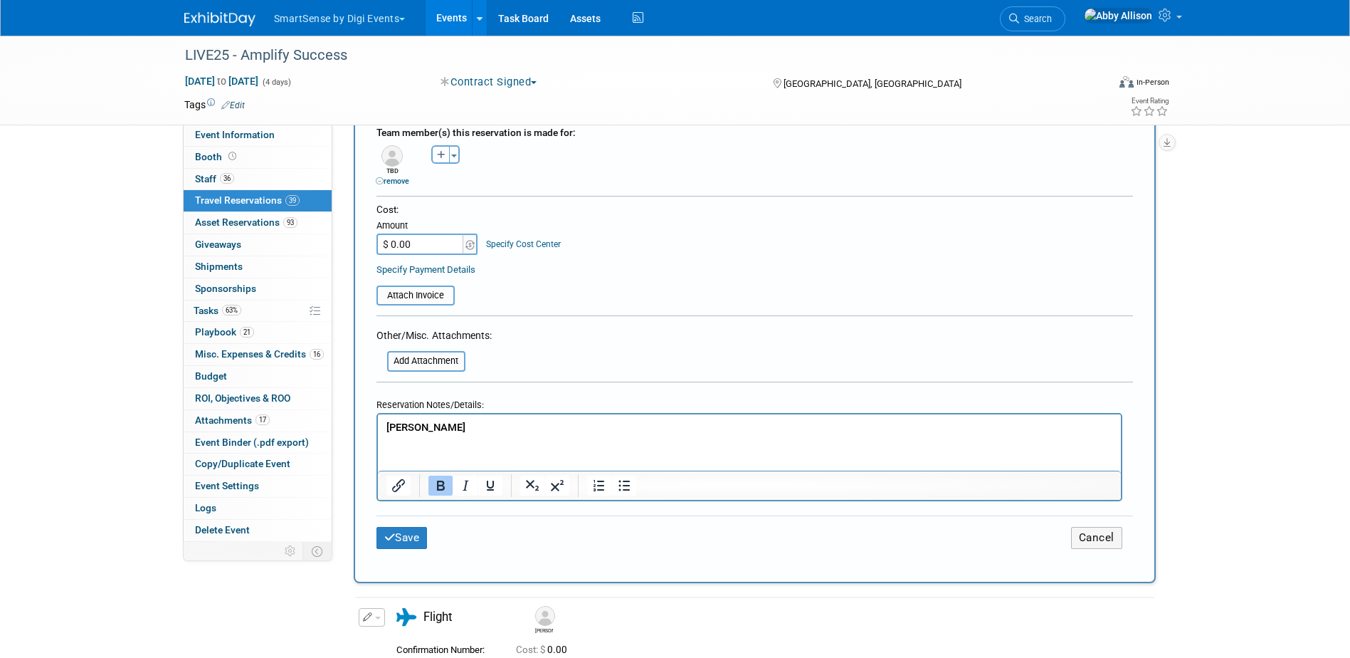
scroll to position [783, 0]
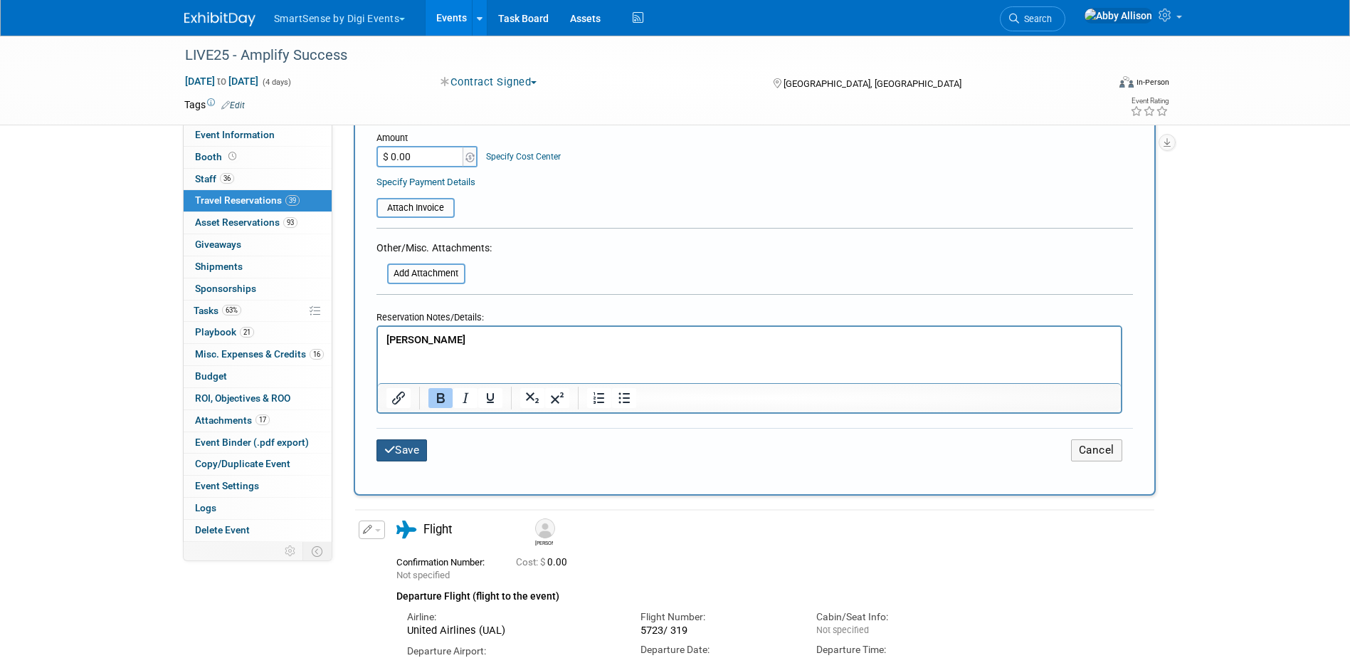
click at [406, 449] on button "Save" at bounding box center [402, 450] width 51 height 22
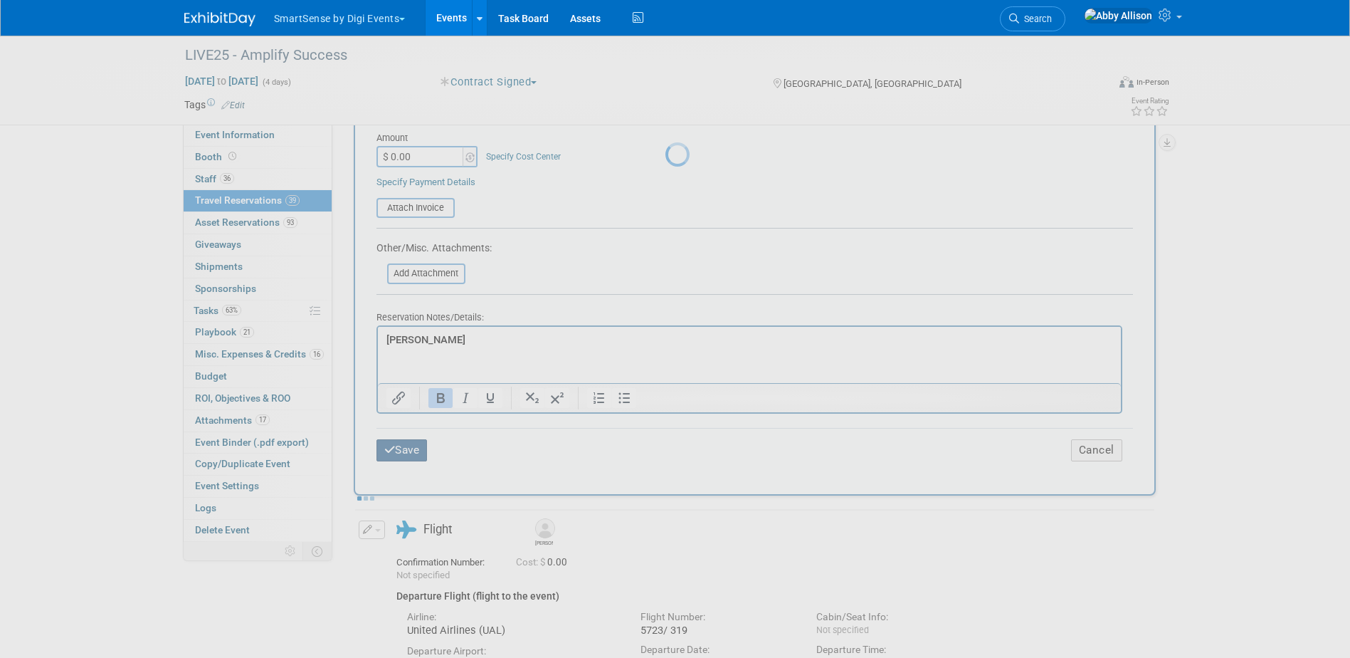
scroll to position [0, 0]
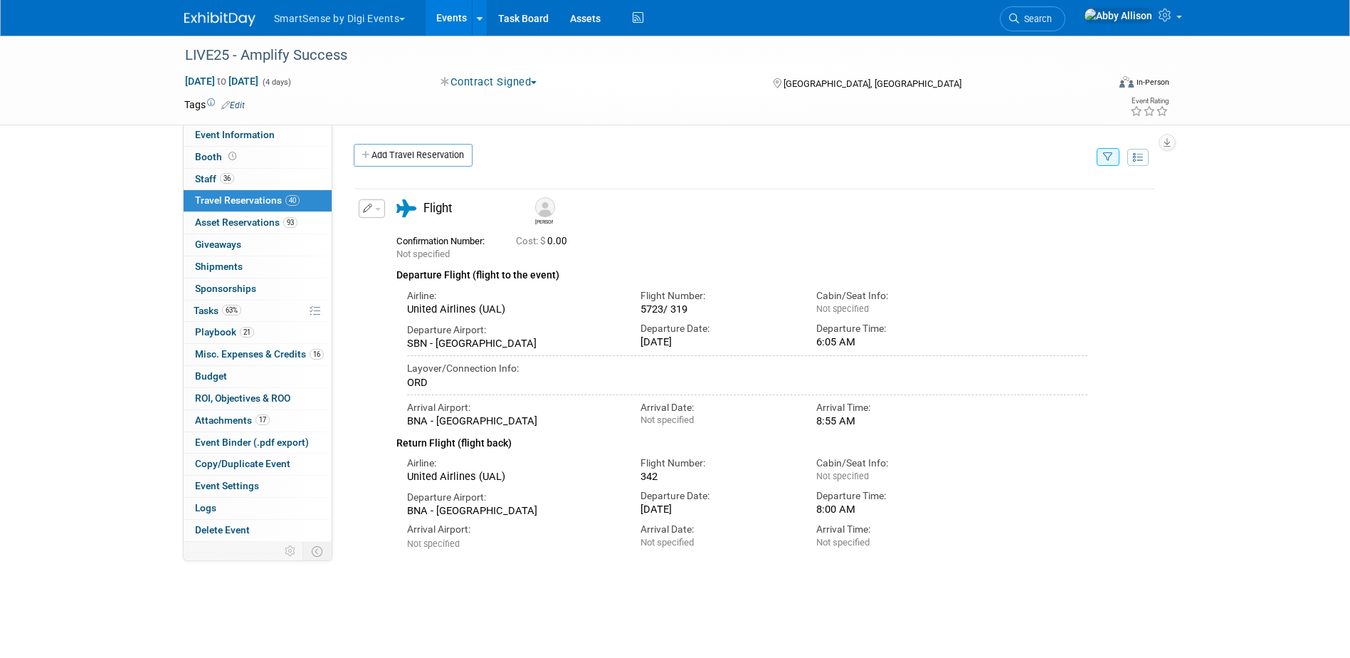
click at [378, 157] on link "Add Travel Reservation" at bounding box center [413, 155] width 119 height 23
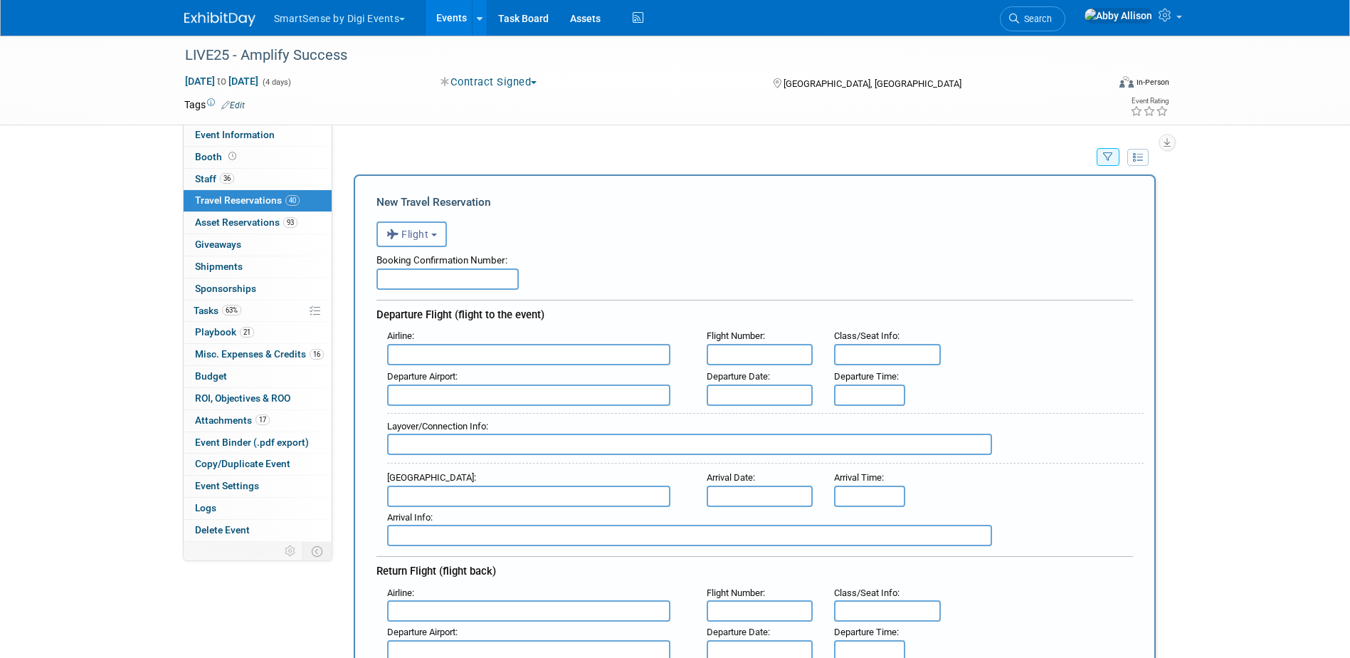
click at [411, 239] on span "Flight" at bounding box center [408, 234] width 43 height 11
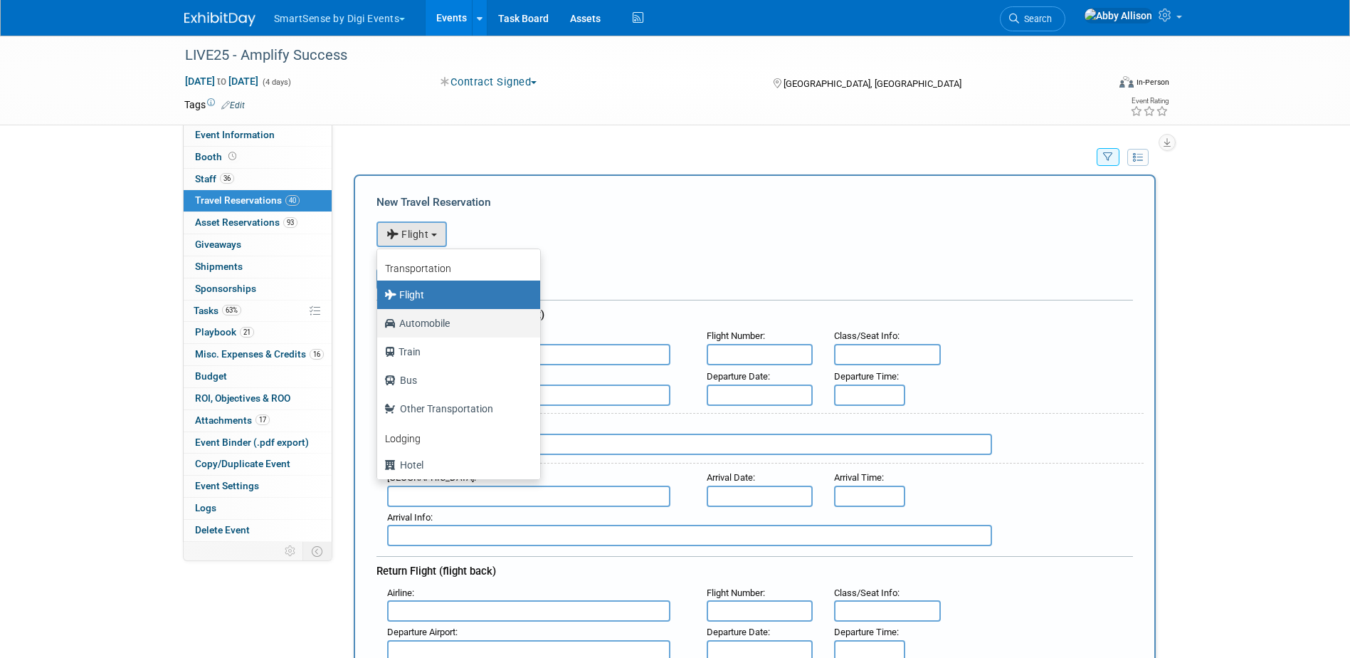
click at [424, 332] on label "Automobile" at bounding box center [455, 323] width 142 height 23
click at [379, 326] on input "Automobile" at bounding box center [374, 321] width 9 height 9
select select "4"
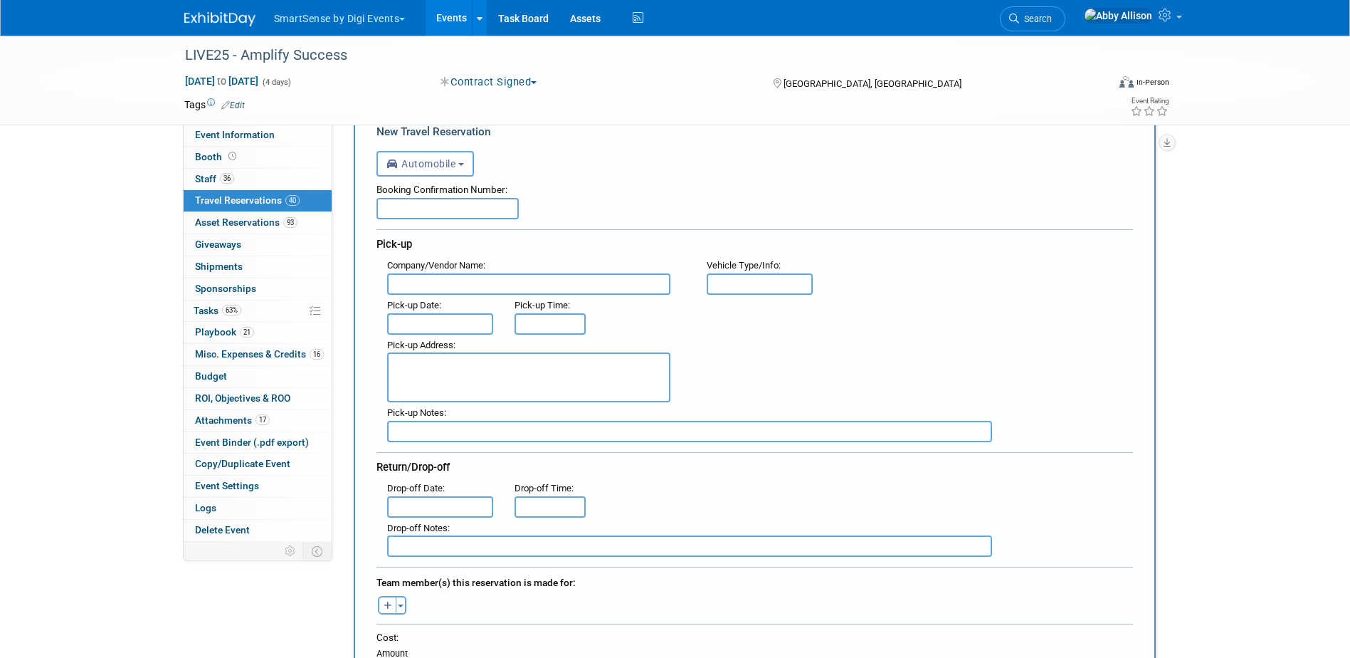
scroll to position [71, 0]
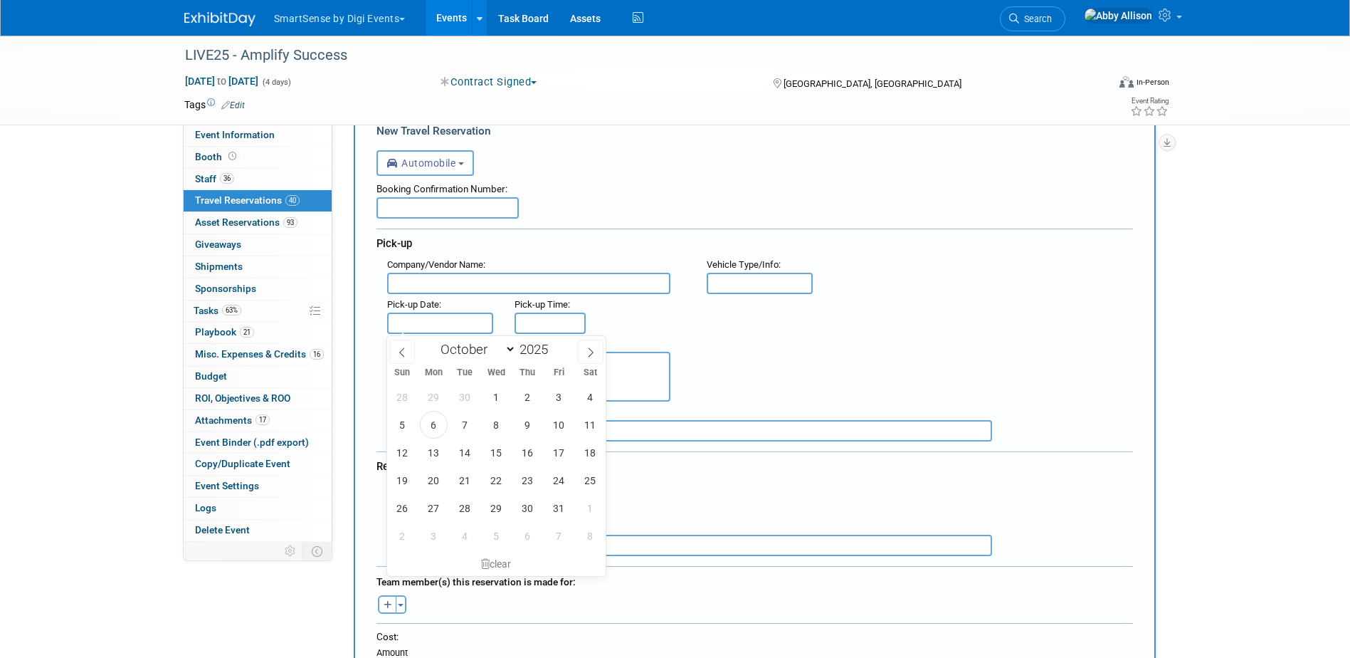
click at [466, 322] on input "text" at bounding box center [440, 323] width 107 height 21
click at [503, 486] on span "22" at bounding box center [497, 480] width 28 height 28
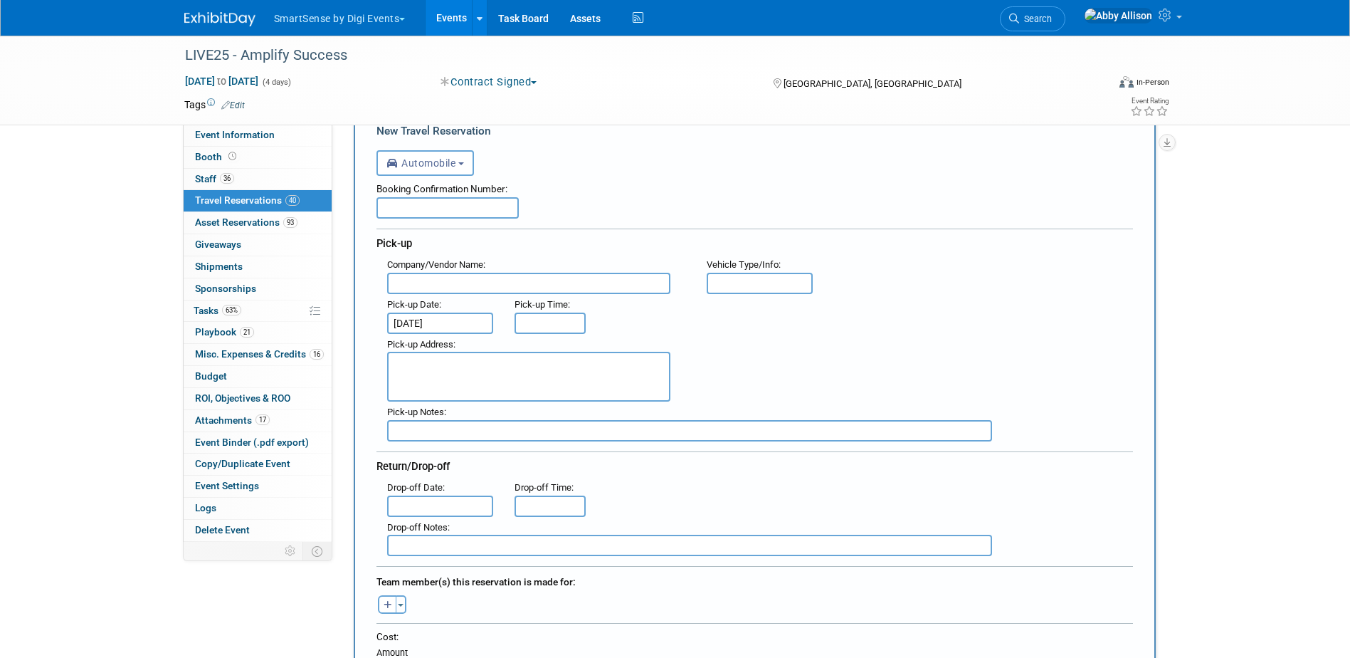
click at [452, 330] on input "[DATE]" at bounding box center [440, 323] width 107 height 21
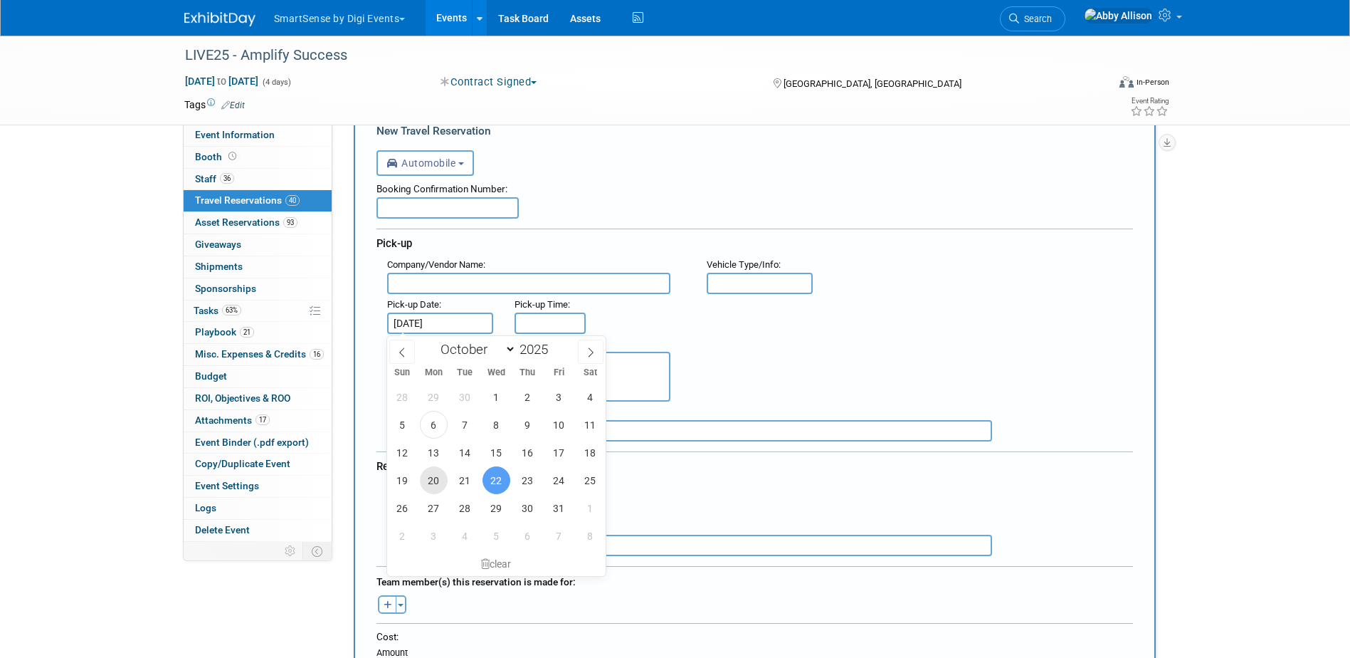
click at [442, 484] on span "20" at bounding box center [434, 480] width 28 height 28
type input "[DATE]"
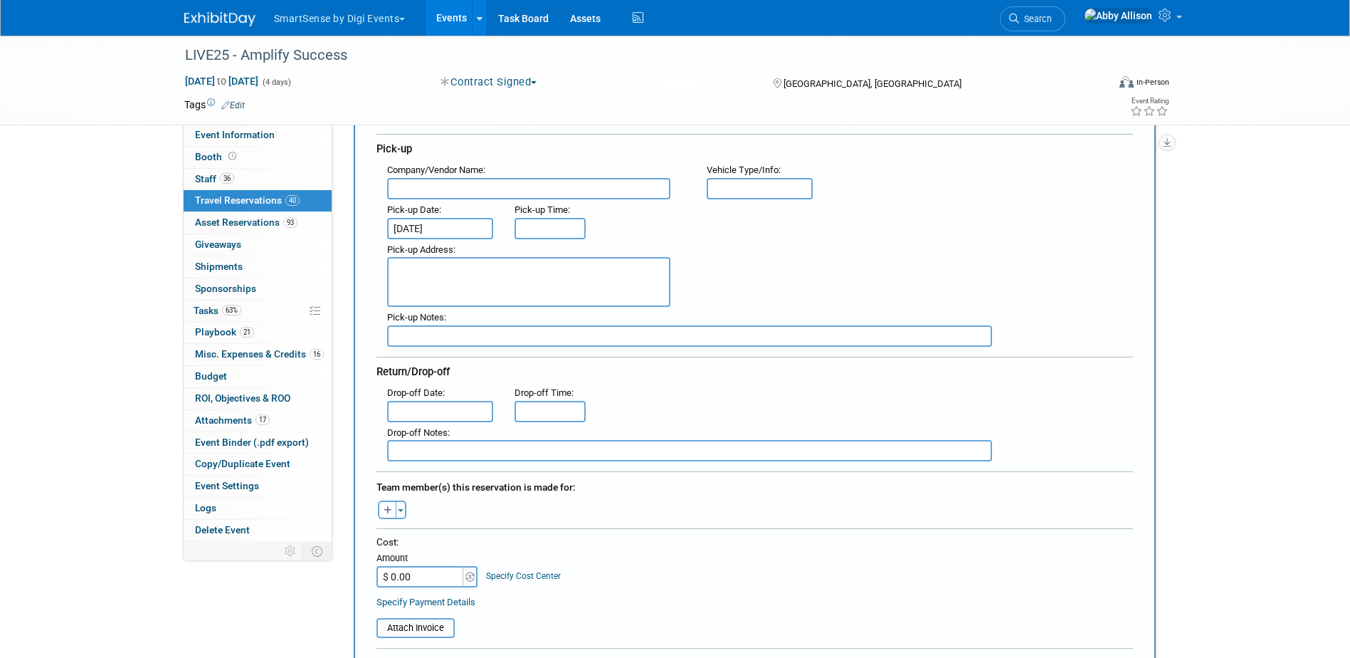
scroll to position [285, 0]
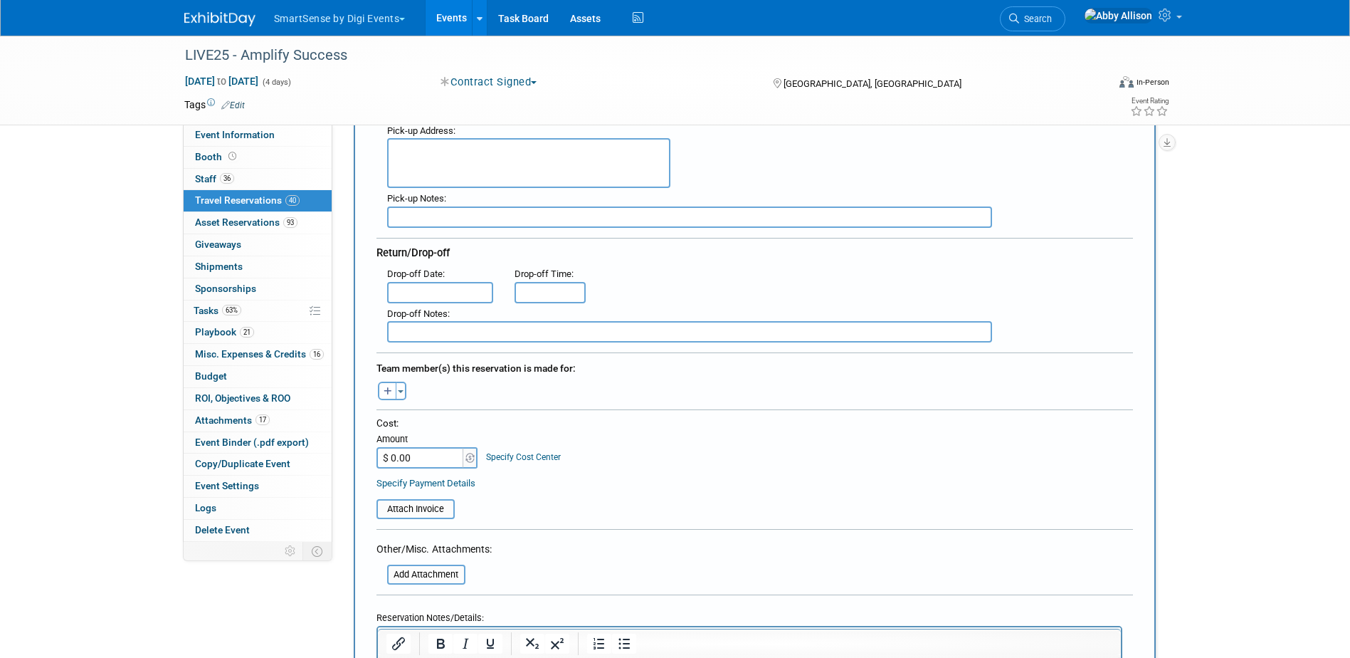
click at [456, 282] on input "text" at bounding box center [440, 292] width 107 height 21
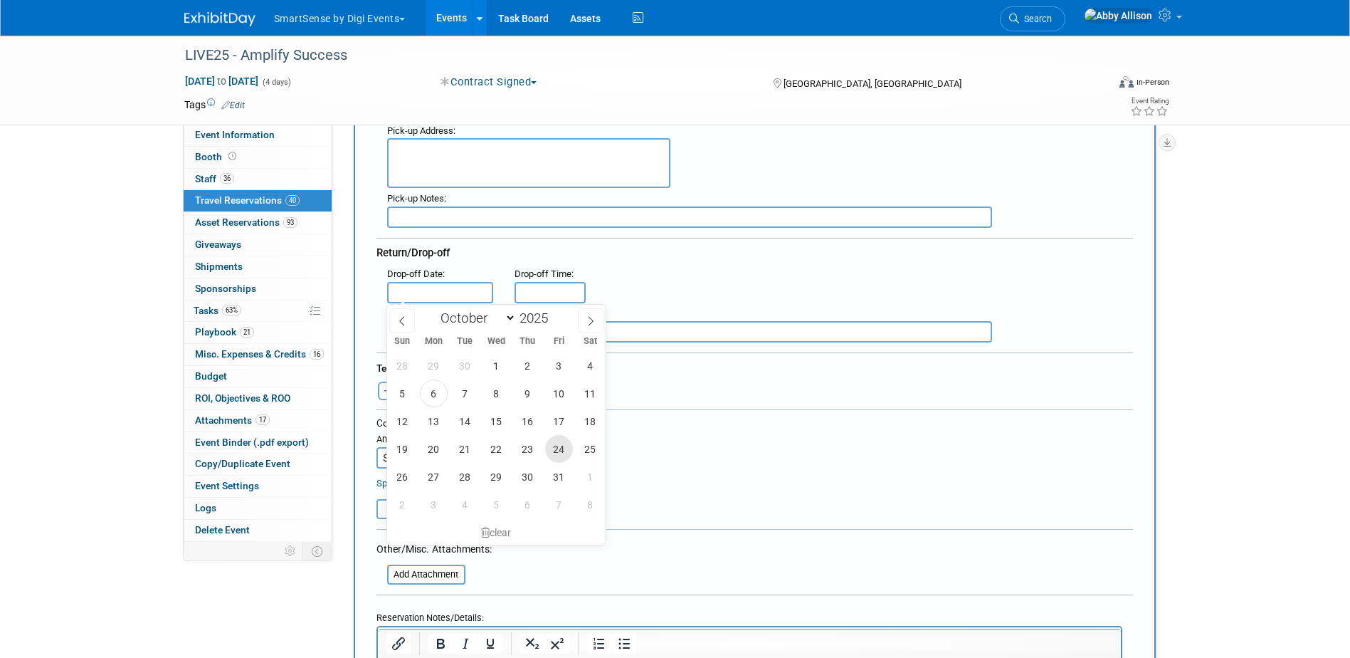
click at [549, 448] on span "24" at bounding box center [559, 449] width 28 height 28
type input "[DATE]"
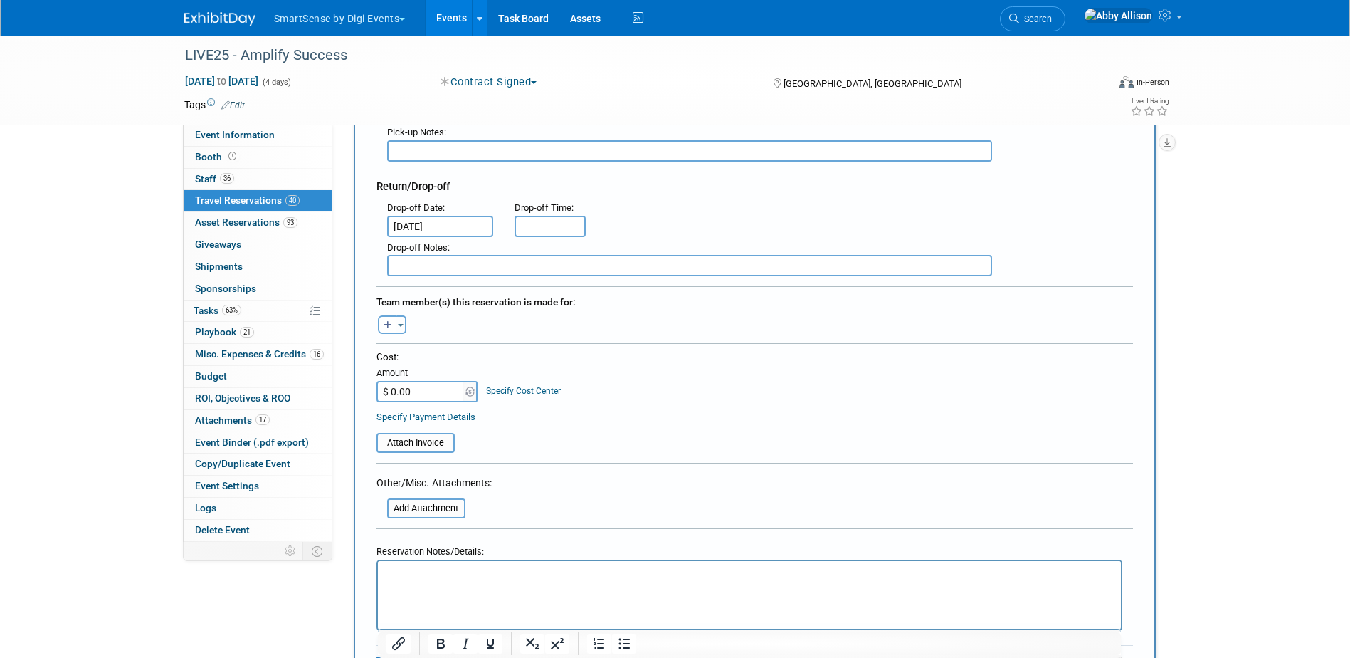
scroll to position [356, 0]
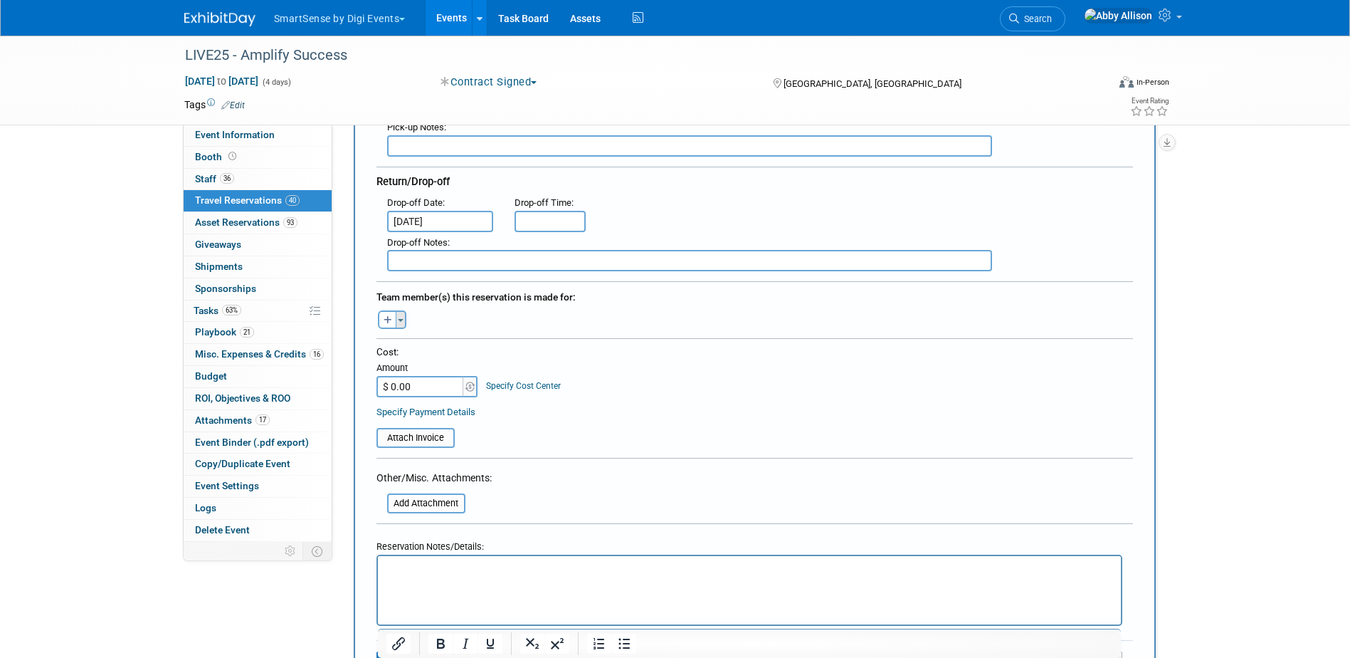
click at [402, 320] on span "button" at bounding box center [401, 320] width 6 height 3
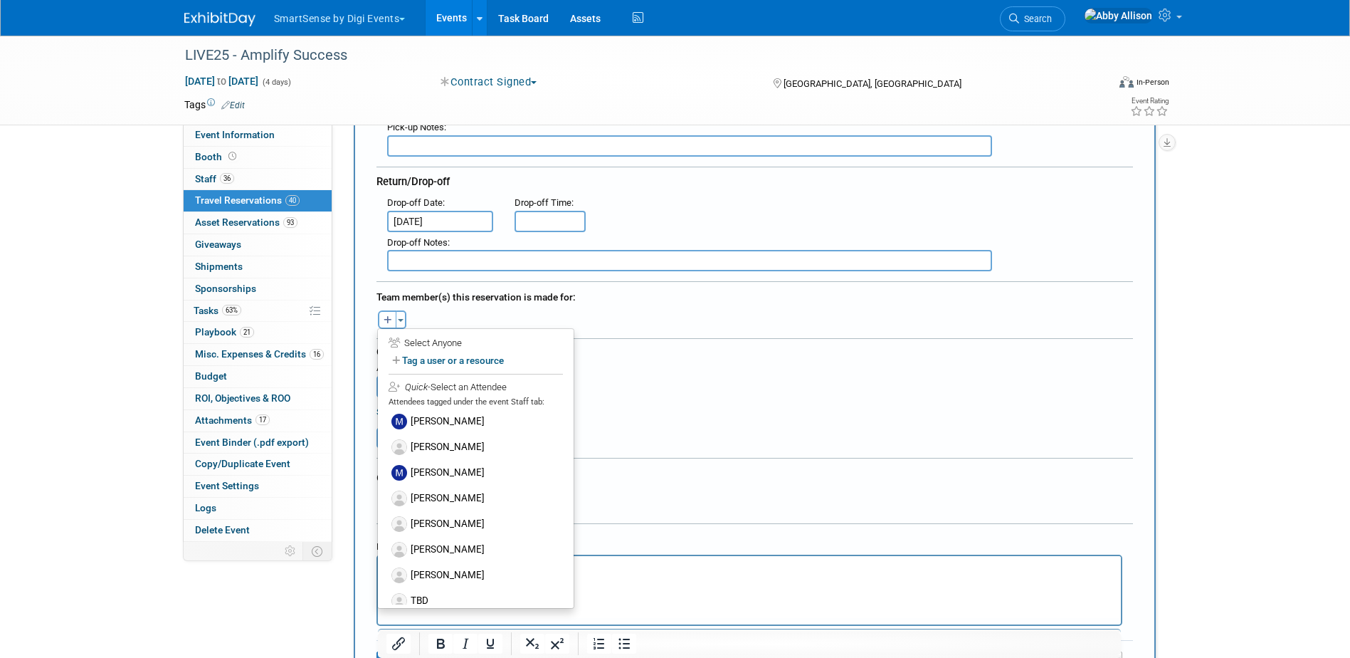
scroll to position [733, 0]
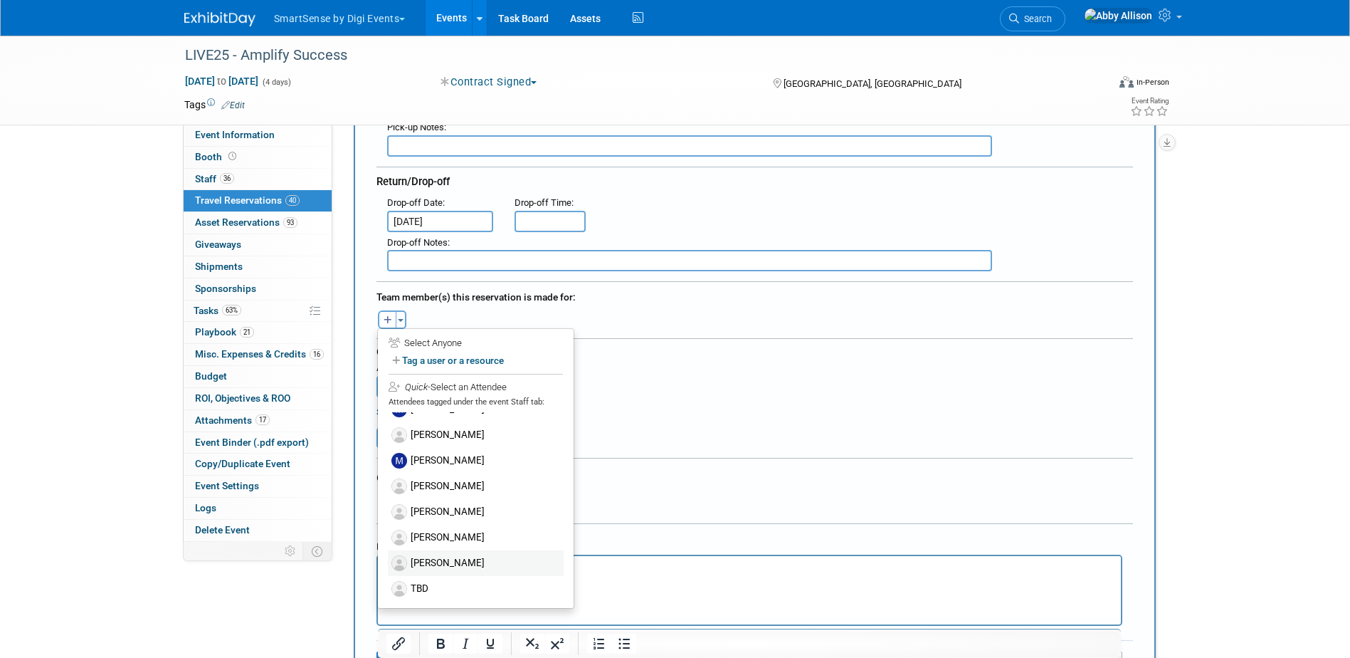
click at [492, 569] on label "[PERSON_NAME]" at bounding box center [476, 563] width 176 height 26
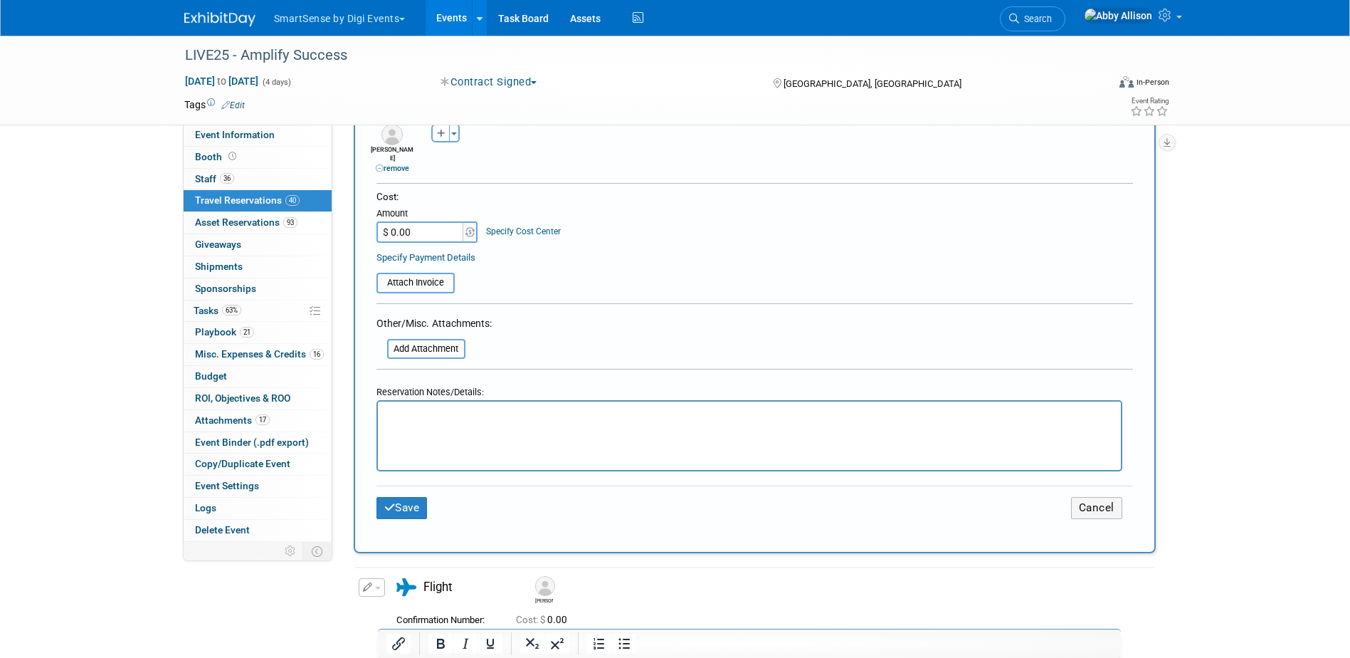
scroll to position [641, 0]
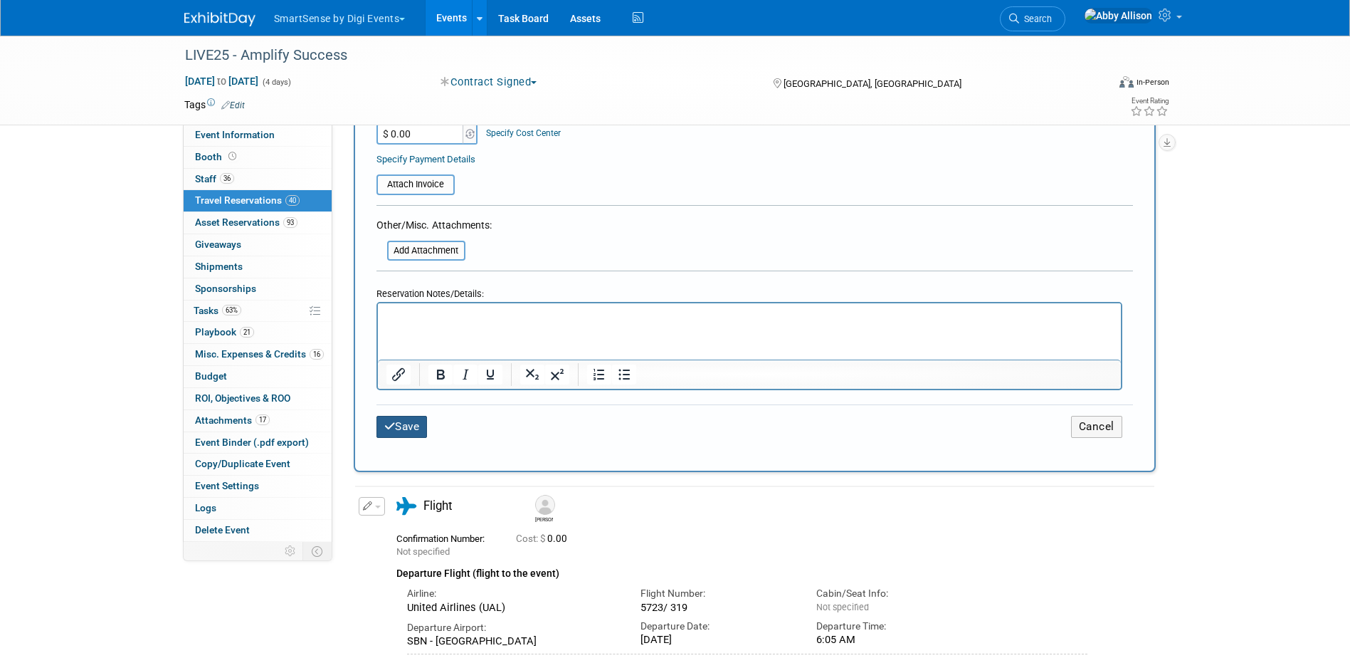
click at [392, 421] on icon "submit" at bounding box center [389, 426] width 11 height 11
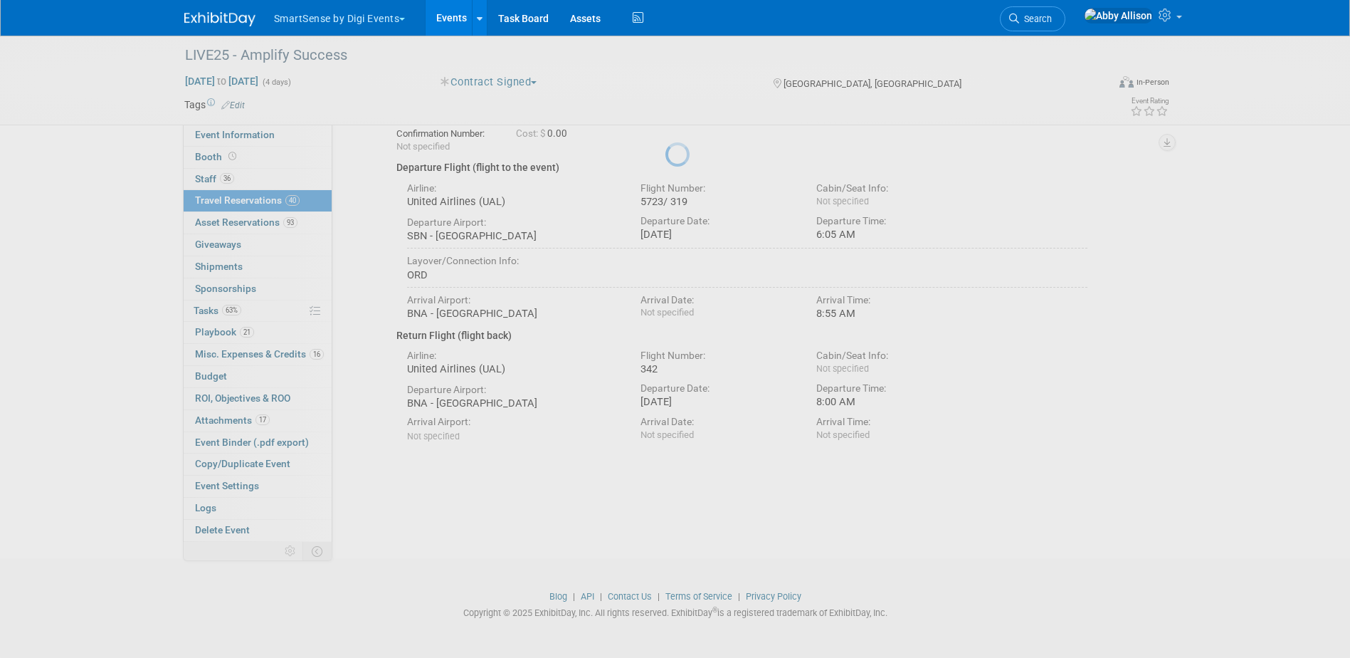
scroll to position [0, 0]
